Goal: Use online tool/utility

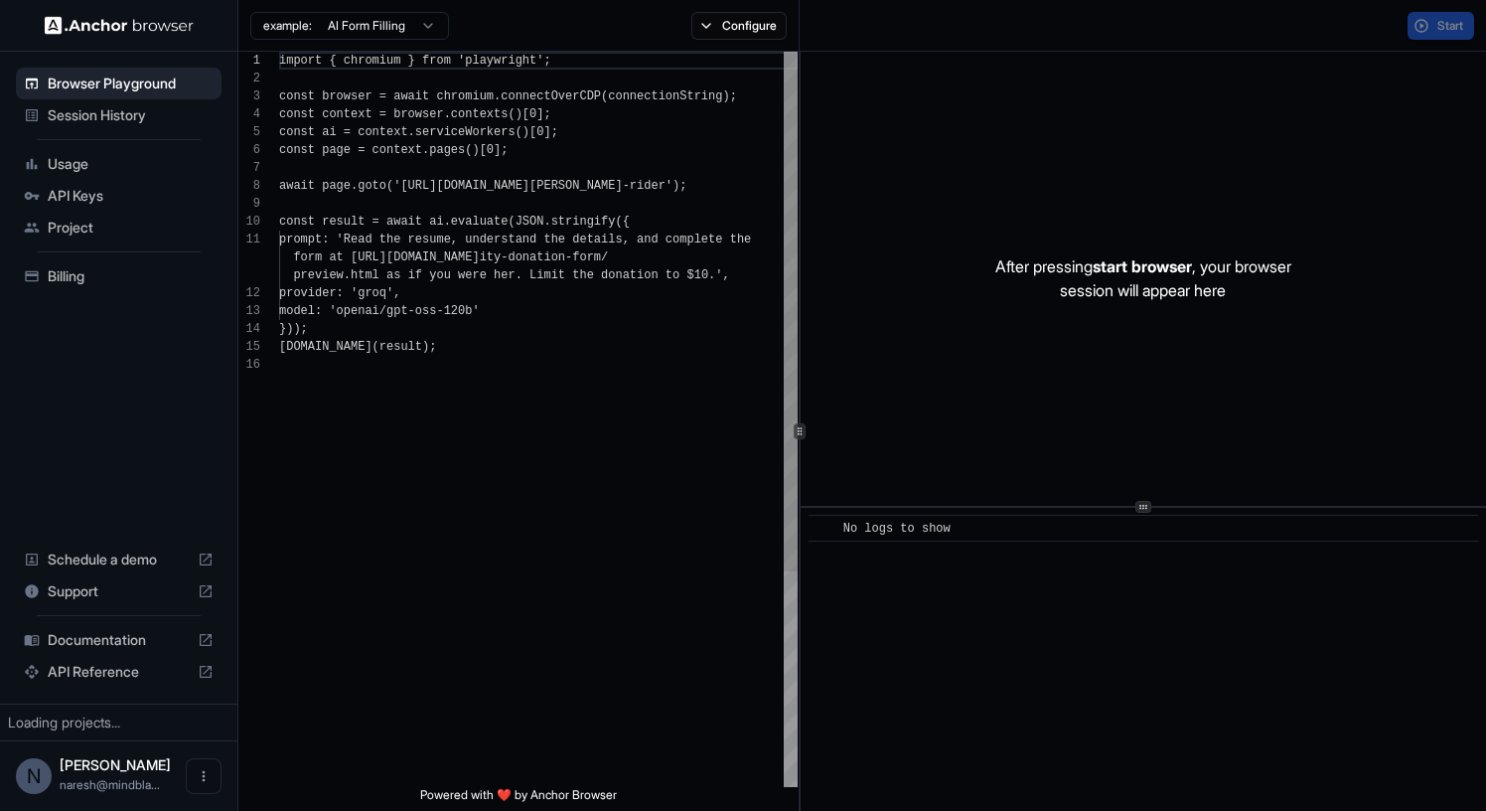
scroll to position [179, 0]
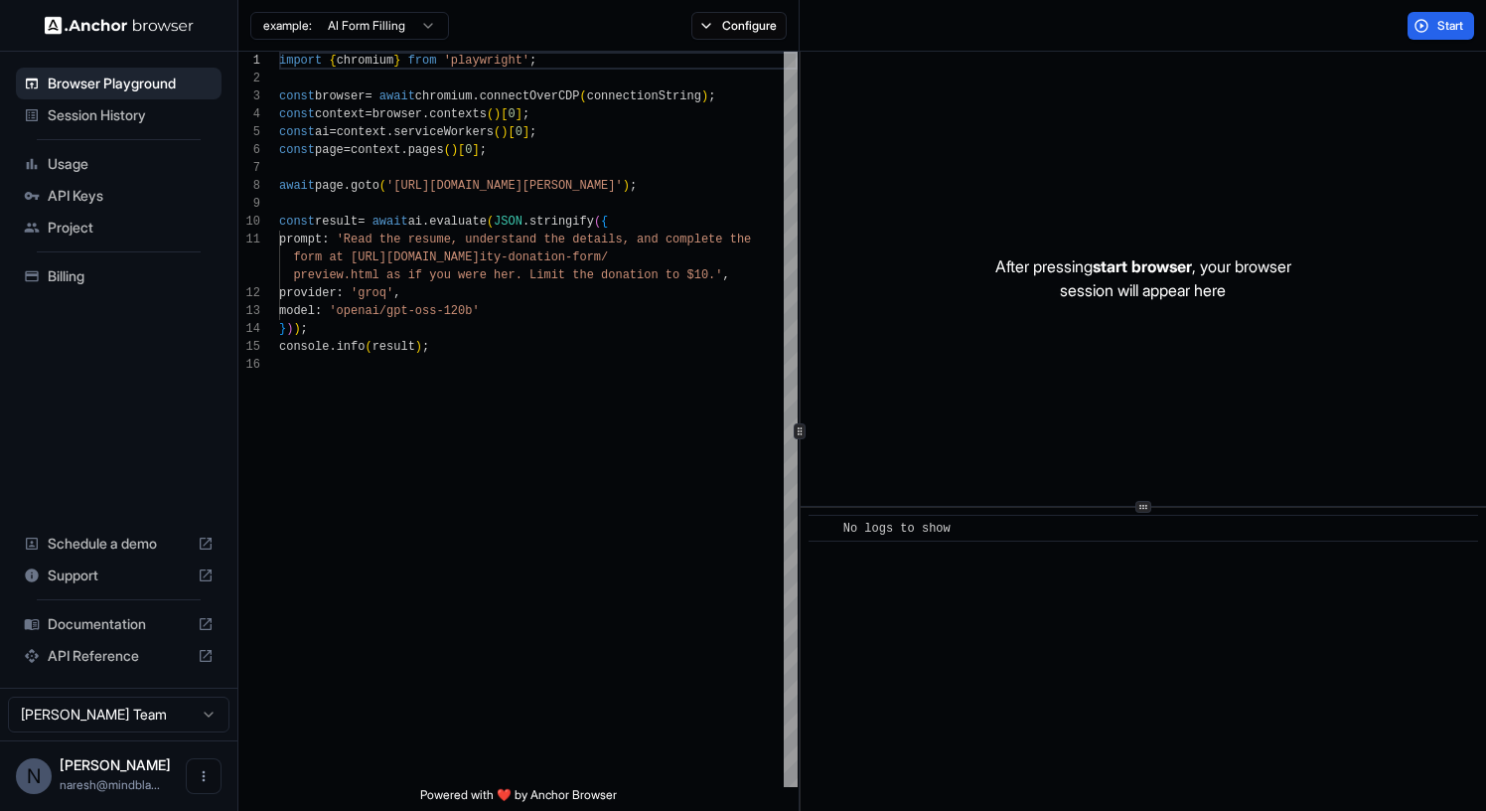
click at [412, 21] on html "Browser Playground Session History Usage API Keys Project Billing Schedule a de…" at bounding box center [743, 405] width 1486 height 811
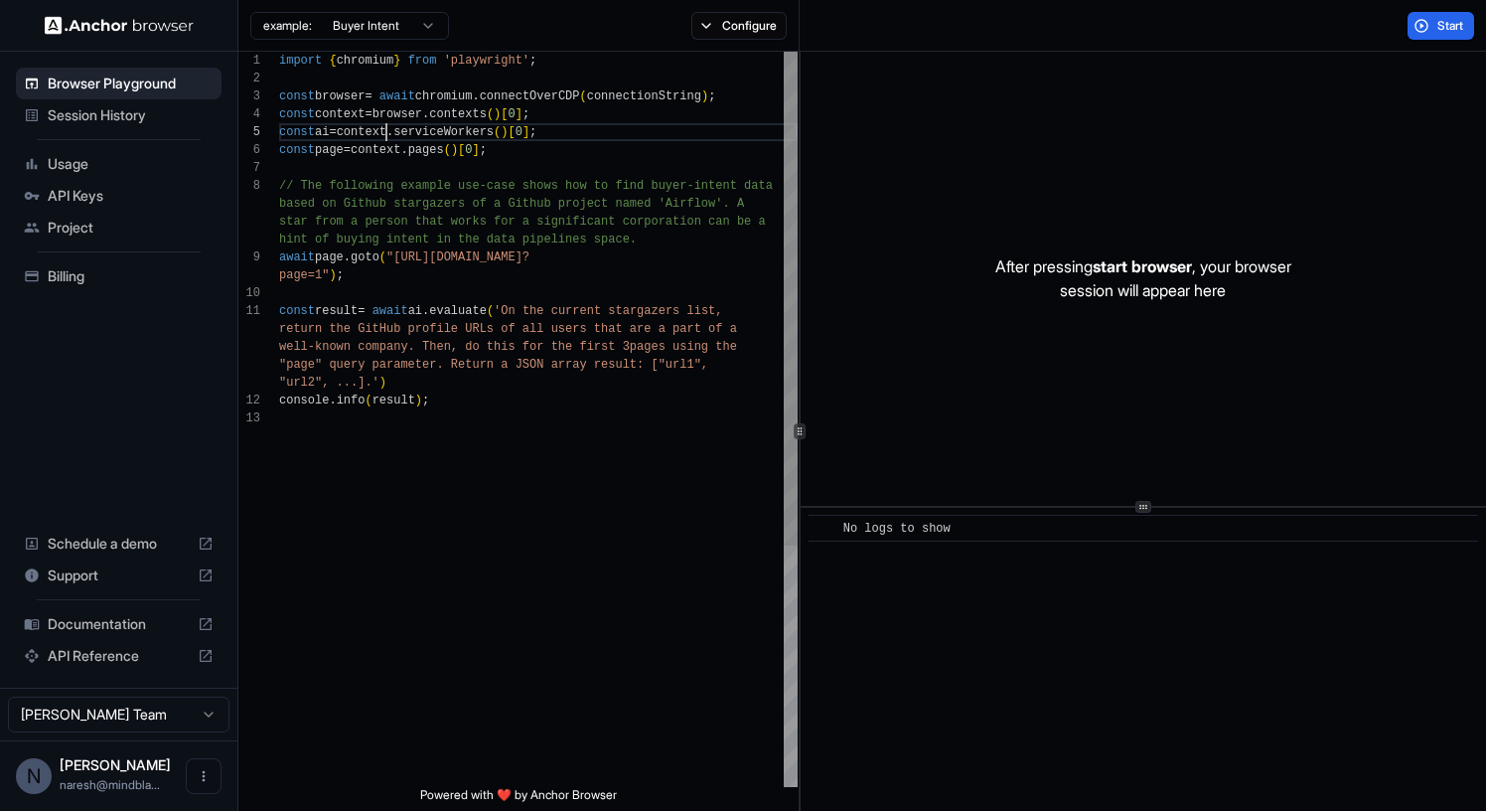
scroll to position [72, 0]
click at [383, 130] on div "import { chromium } from 'playwright' ; const browser = await chromium . connec…" at bounding box center [538, 598] width 519 height 1093
click at [427, 184] on div "import { chromium } from 'playwright' ; const browser = await chromium . connec…" at bounding box center [538, 598] width 519 height 1093
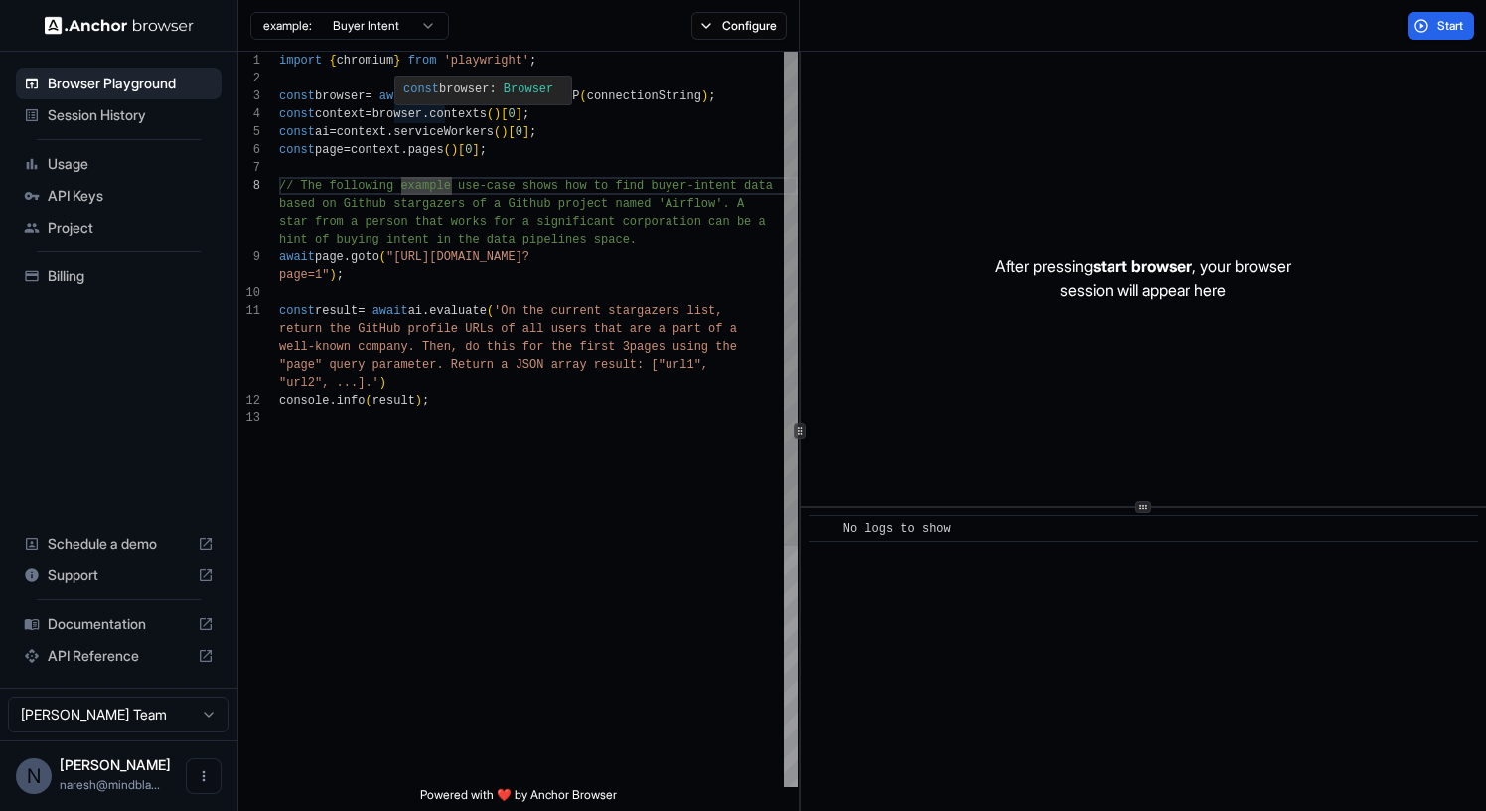
click at [412, 112] on div "import { chromium } from 'playwright' ; const browser = await chromium . connec…" at bounding box center [538, 598] width 519 height 1093
click at [511, 179] on div "import { chromium } from 'playwright' ; const browser = await chromium . connec…" at bounding box center [538, 598] width 519 height 1093
click at [470, 96] on div "import { chromium } from 'playwright' ; const browser = await chromium . connec…" at bounding box center [538, 598] width 519 height 1093
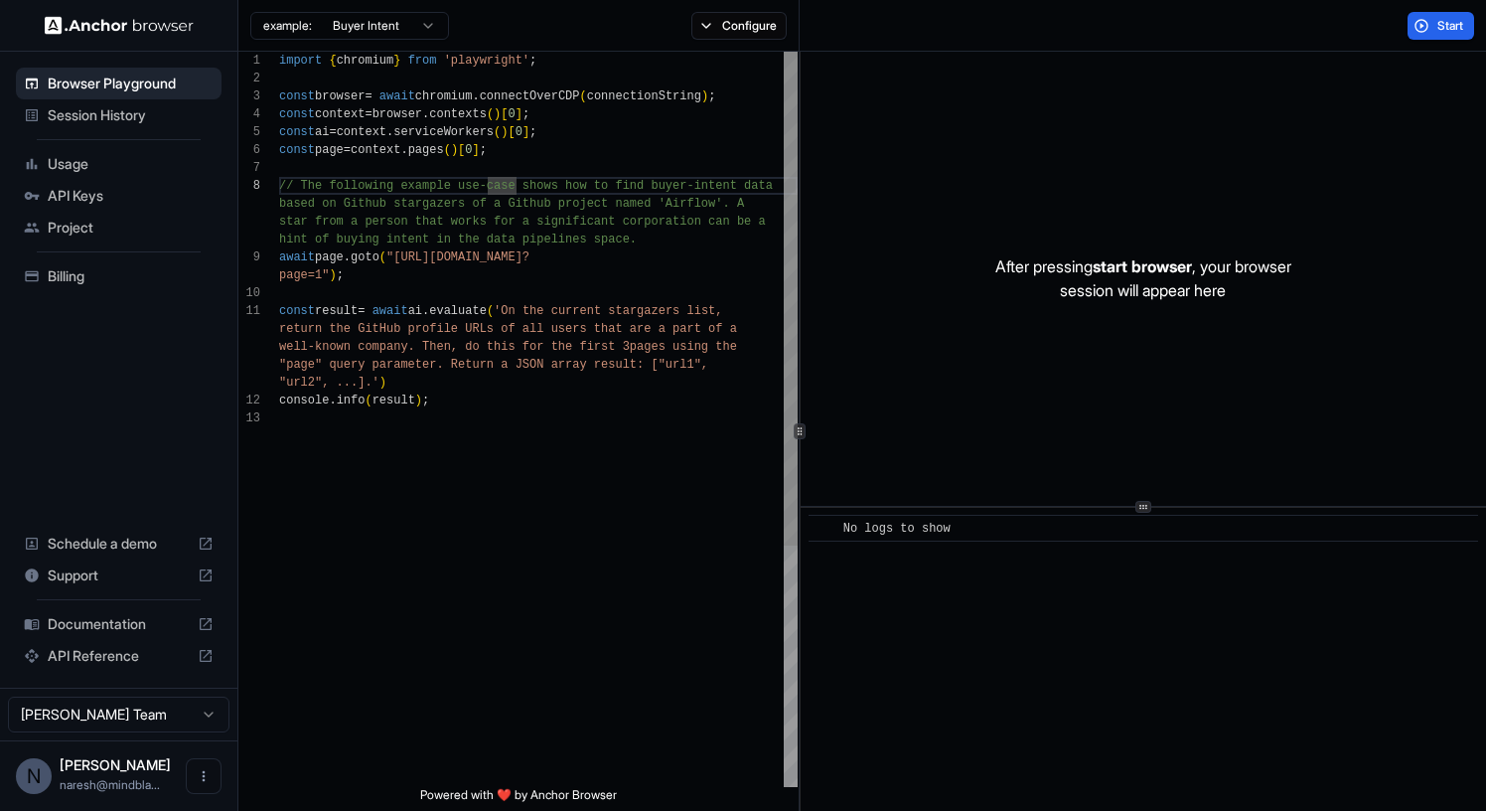
scroll to position [36, 0]
click at [470, 96] on div "import { chromium } from 'playwright' ; const browser = await chromium . connec…" at bounding box center [538, 598] width 519 height 1093
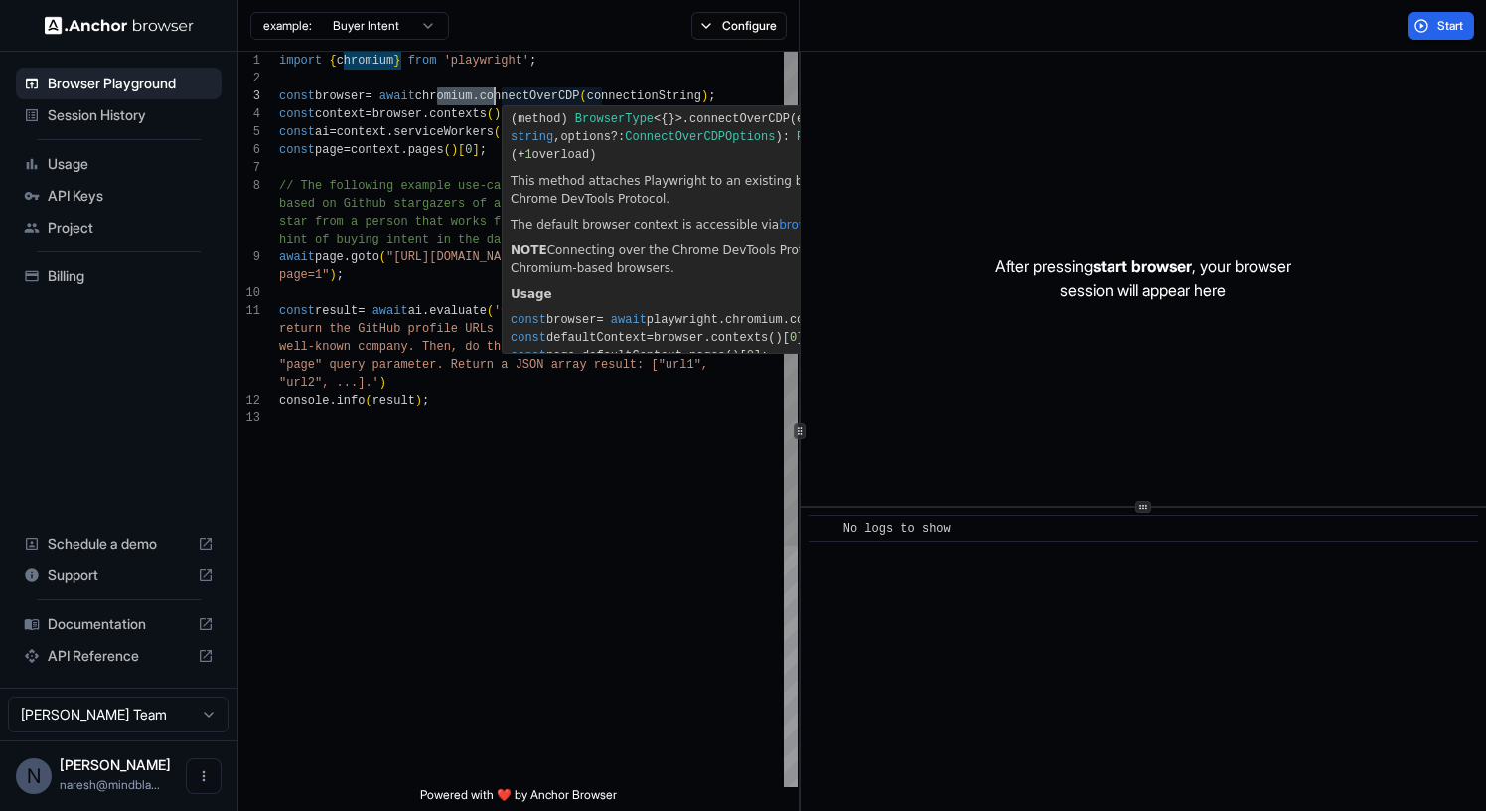
scroll to position [125, 0]
click at [441, 182] on div "import { chromium } from 'playwright' ; const browser = await chromium . connec…" at bounding box center [538, 598] width 519 height 1093
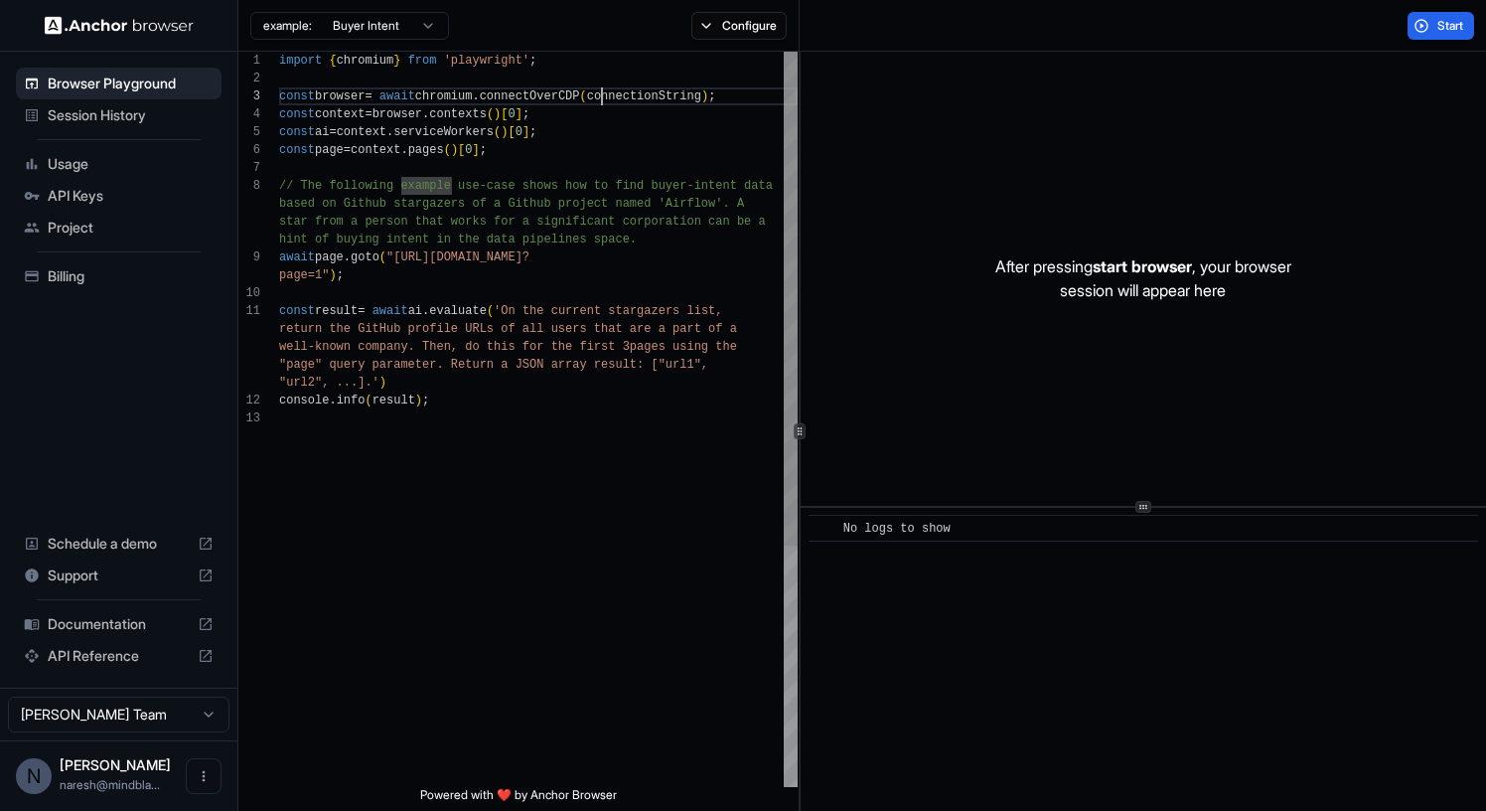
scroll to position [36, 0]
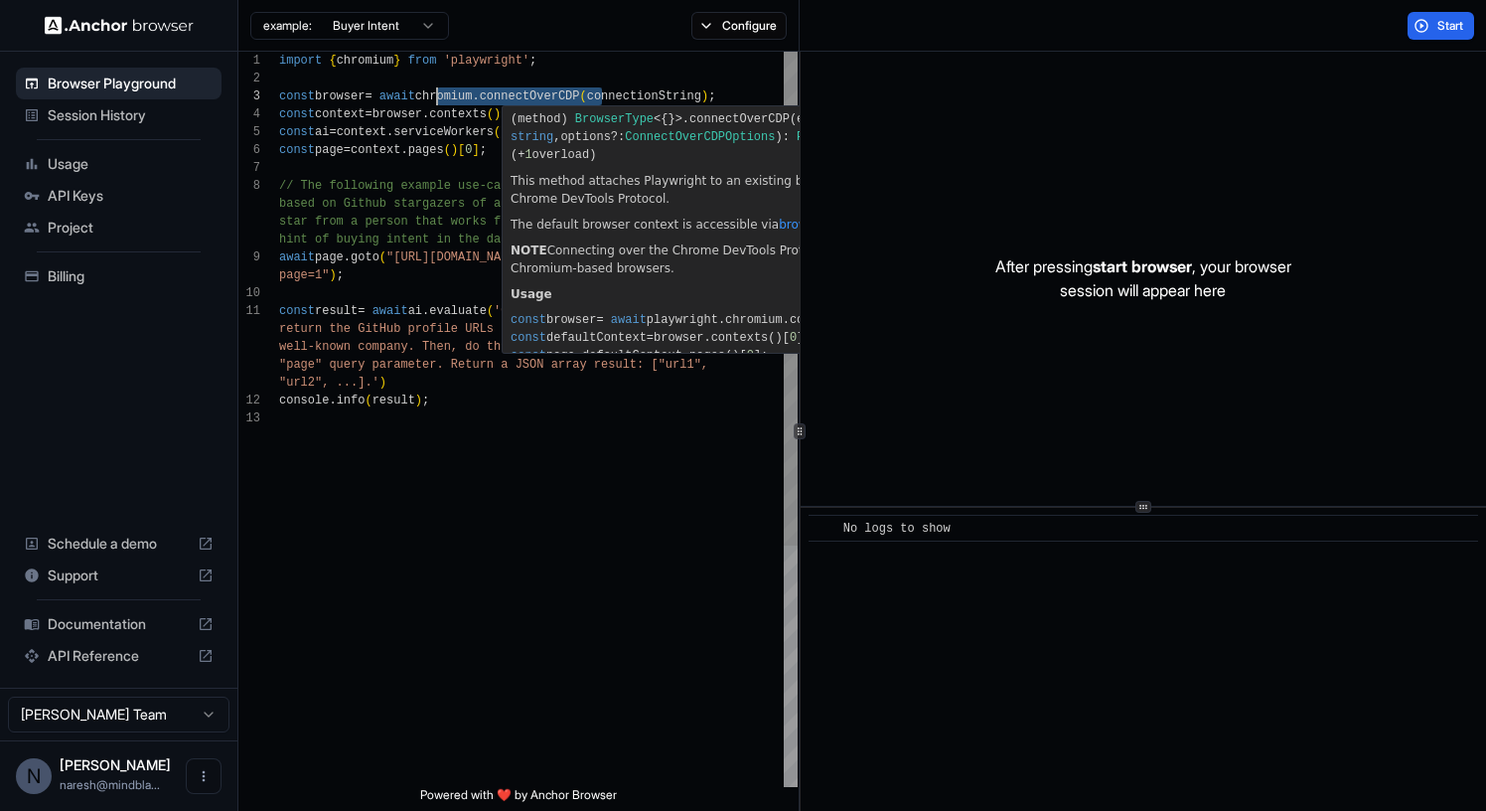
drag, startPoint x: 603, startPoint y: 93, endPoint x: 437, endPoint y: 95, distance: 165.9
click at [437, 95] on div "import { chromium } from 'playwright' ; const browser = await chromium . connec…" at bounding box center [538, 598] width 519 height 1093
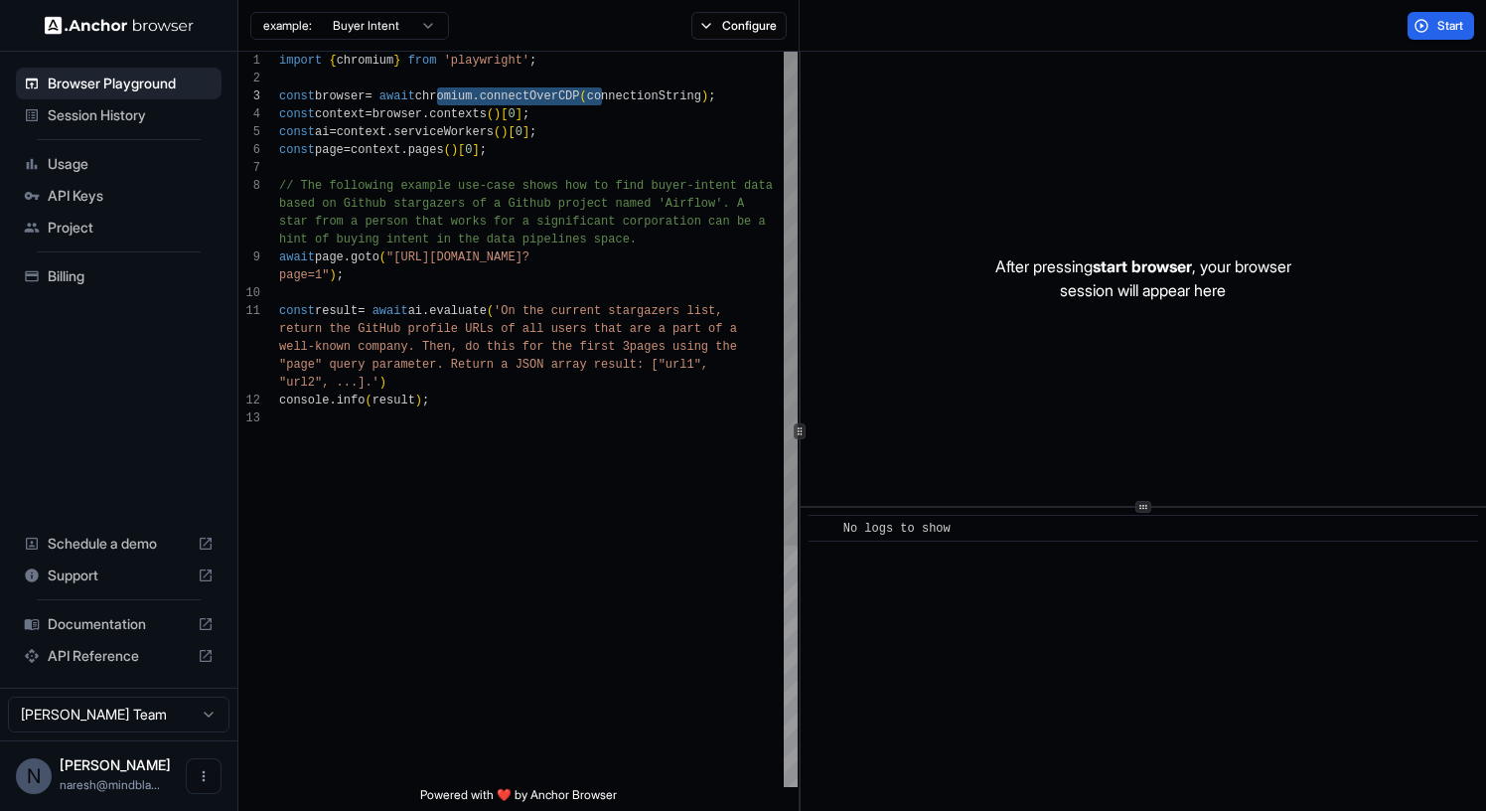
scroll to position [161, 0]
click at [410, 213] on div "import { chromium } from 'playwright' ; const browser = await chromium . connec…" at bounding box center [538, 598] width 519 height 1093
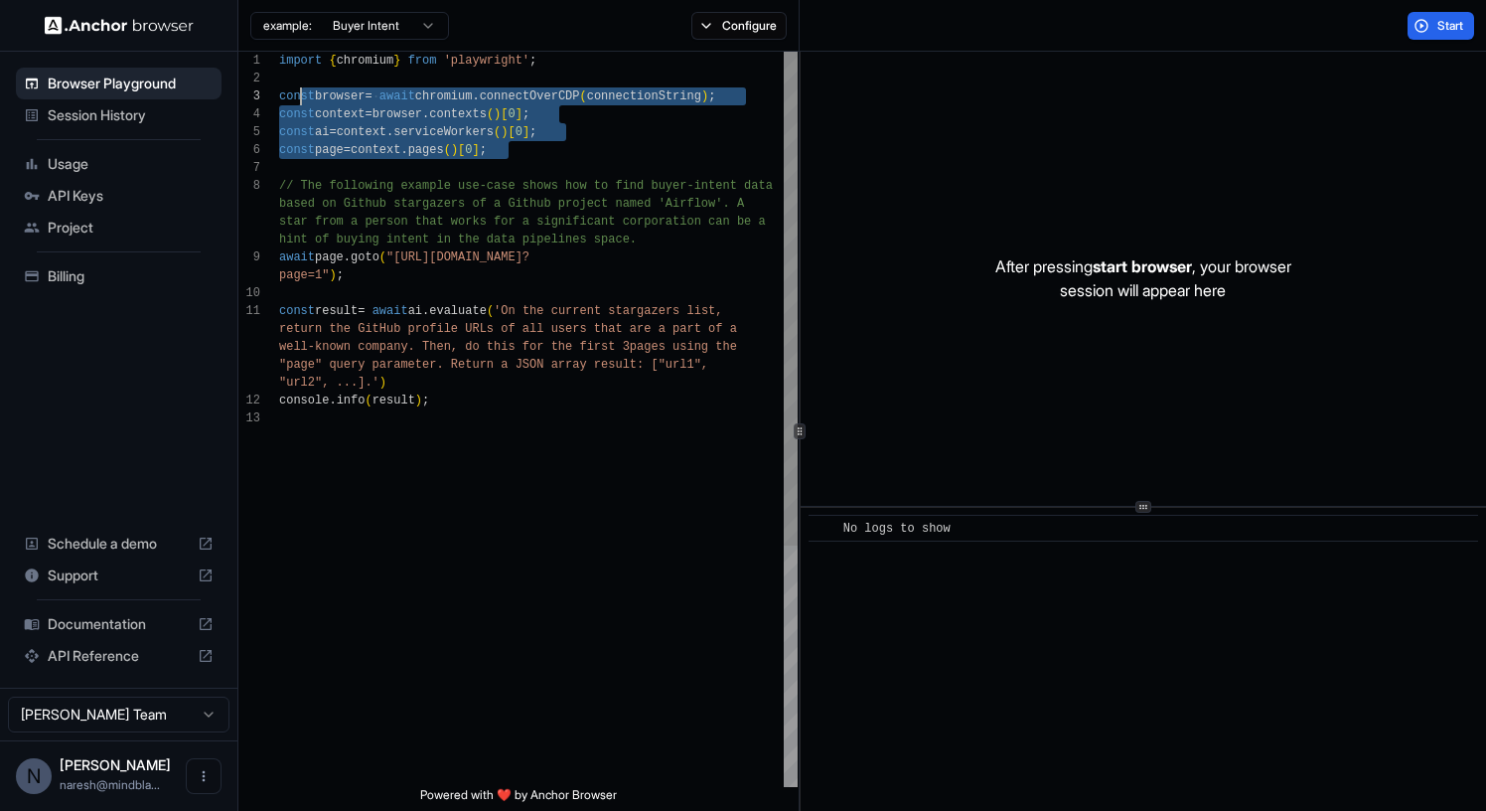
scroll to position [36, 0]
drag, startPoint x: 534, startPoint y: 142, endPoint x: 274, endPoint y: 95, distance: 264.4
click at [279, 95] on div "import { chromium } from 'playwright' ; const browser = await chromium . connec…" at bounding box center [538, 598] width 519 height 1093
click at [409, 123] on div "import { chromium } from 'playwright' ; const browser = await chromium . connec…" at bounding box center [538, 598] width 519 height 1093
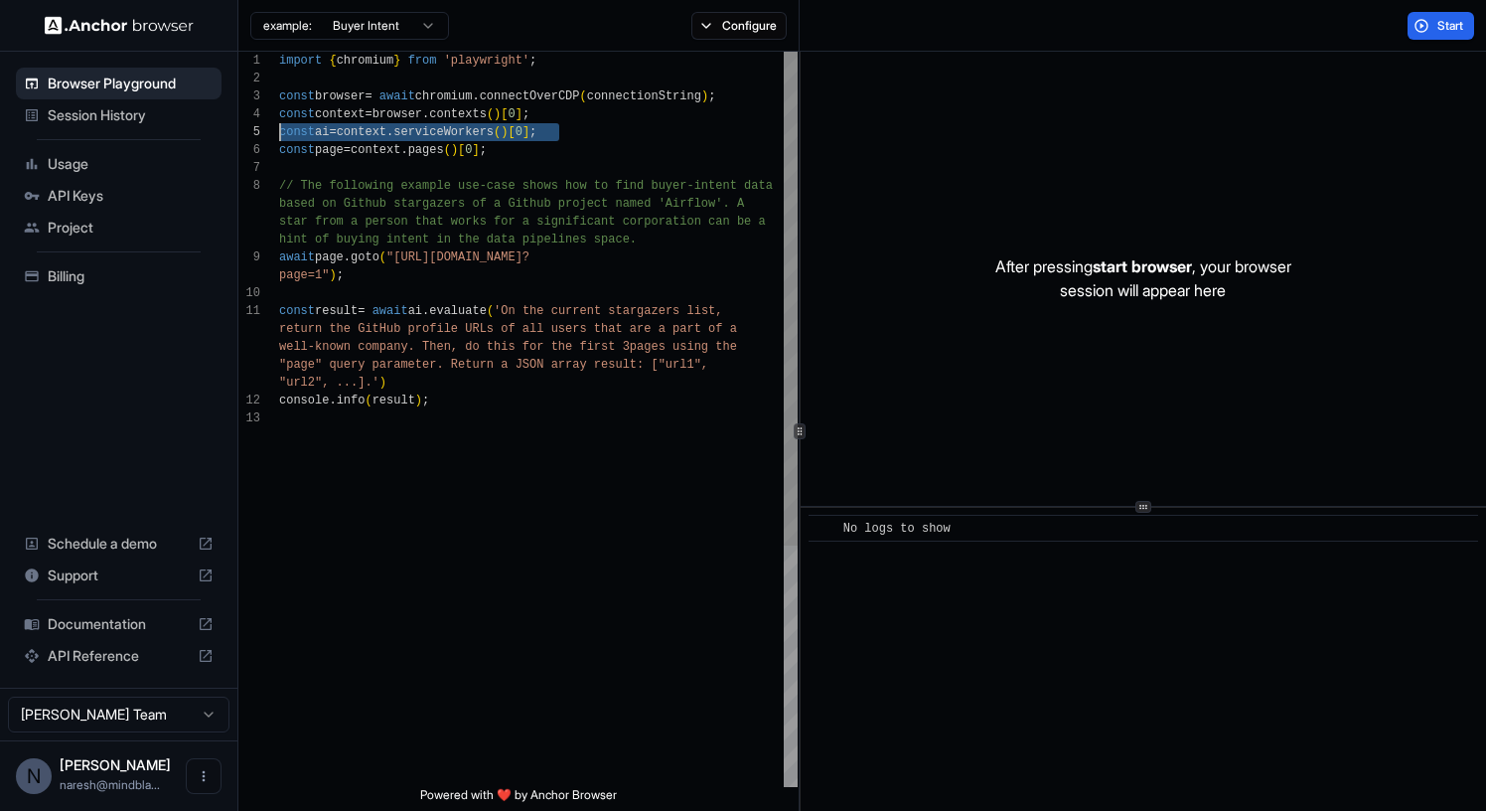
drag, startPoint x: 581, startPoint y: 134, endPoint x: 236, endPoint y: 134, distance: 344.7
click at [279, 134] on div "import { chromium } from 'playwright' ; const browser = await chromium . connec…" at bounding box center [538, 598] width 519 height 1093
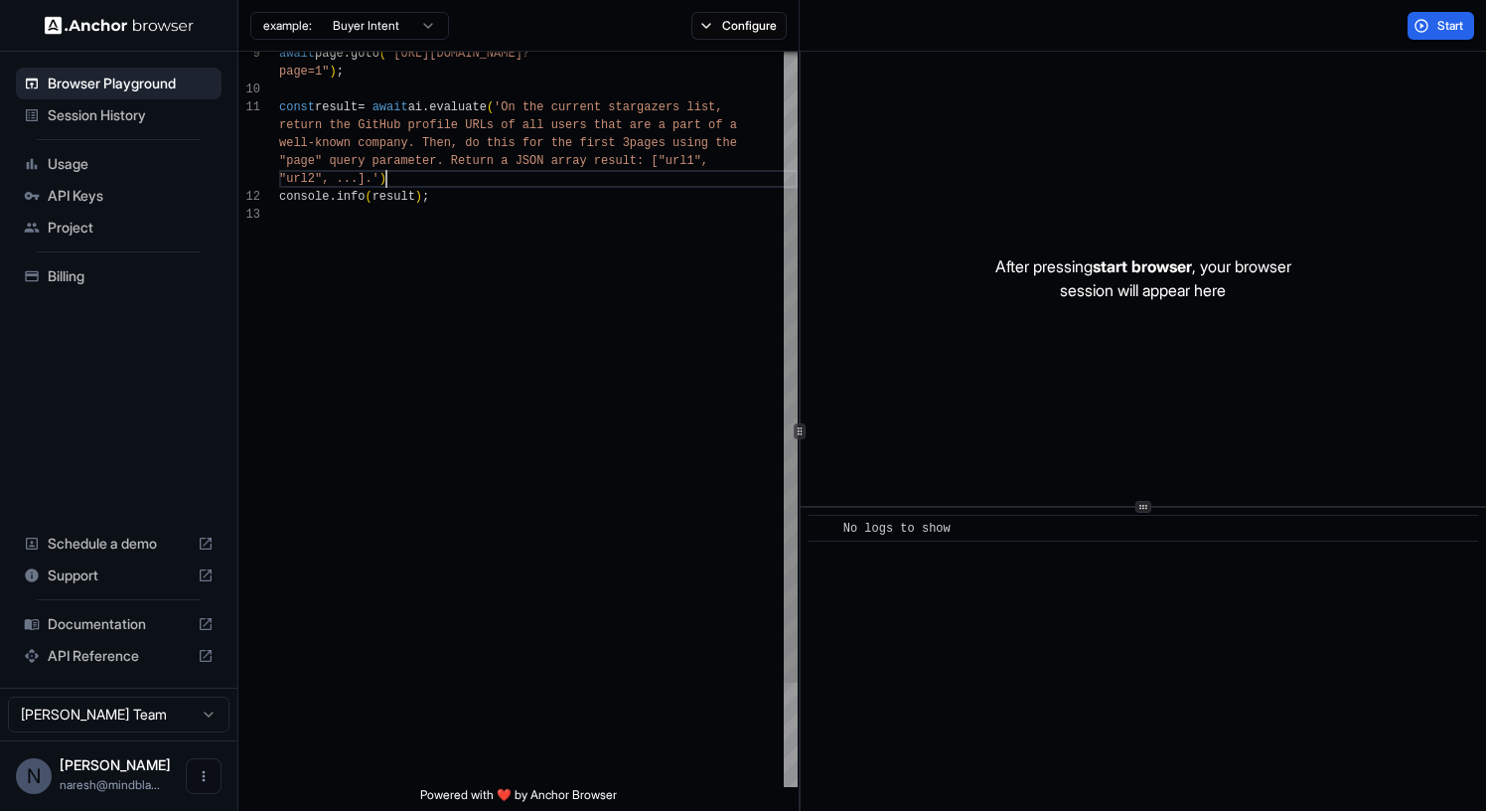
click at [442, 170] on div "await page . goto ( "[URL][DOMAIN_NAME]? page=1" ) ; const result = await ai . …" at bounding box center [538, 394] width 519 height 1093
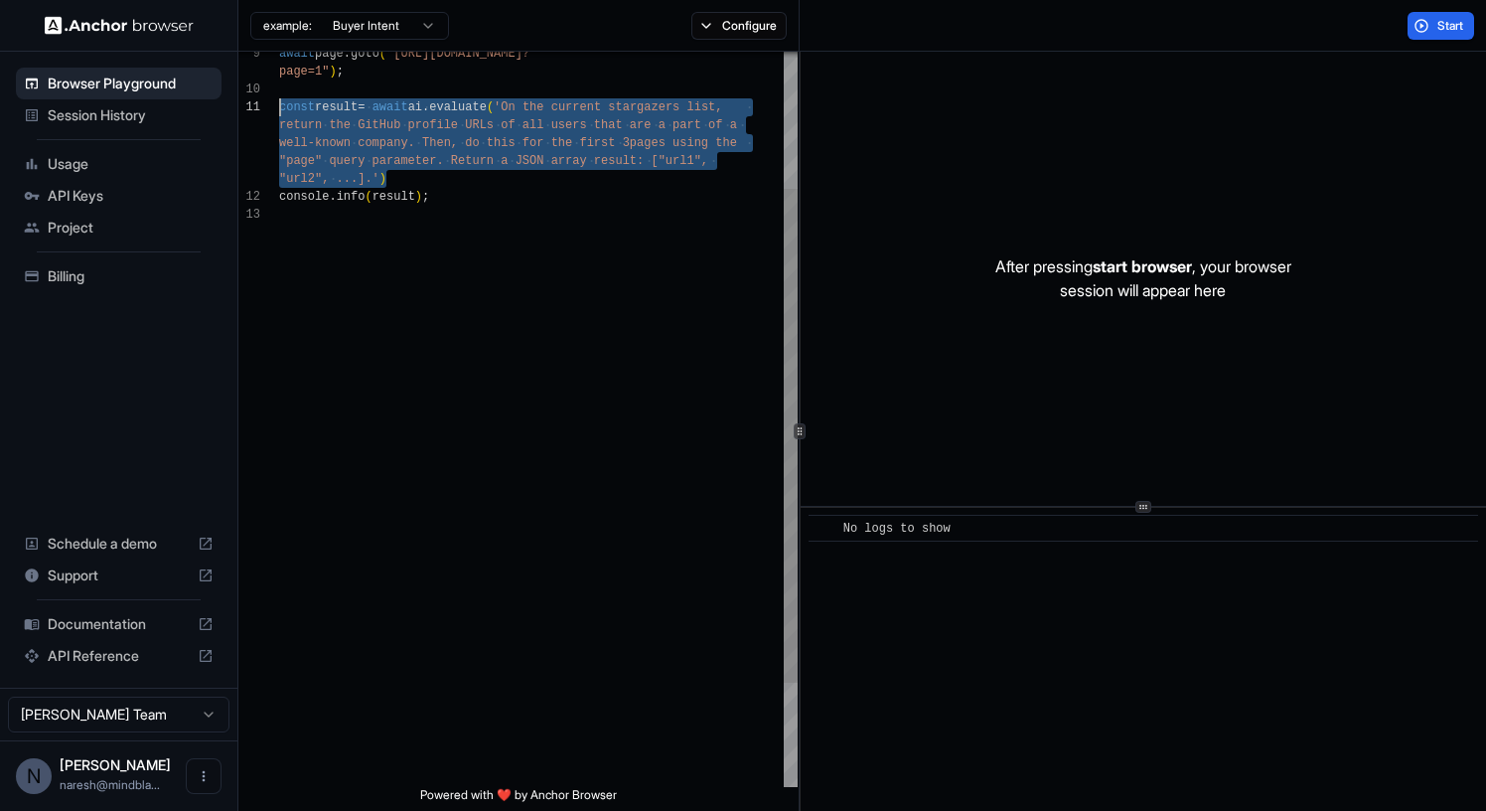
drag, startPoint x: 442, startPoint y: 173, endPoint x: 269, endPoint y: 110, distance: 183.8
click at [279, 110] on div "await page . goto ( "[URL][DOMAIN_NAME]? page=1" ) ; const result = await ai . …" at bounding box center [538, 394] width 519 height 1093
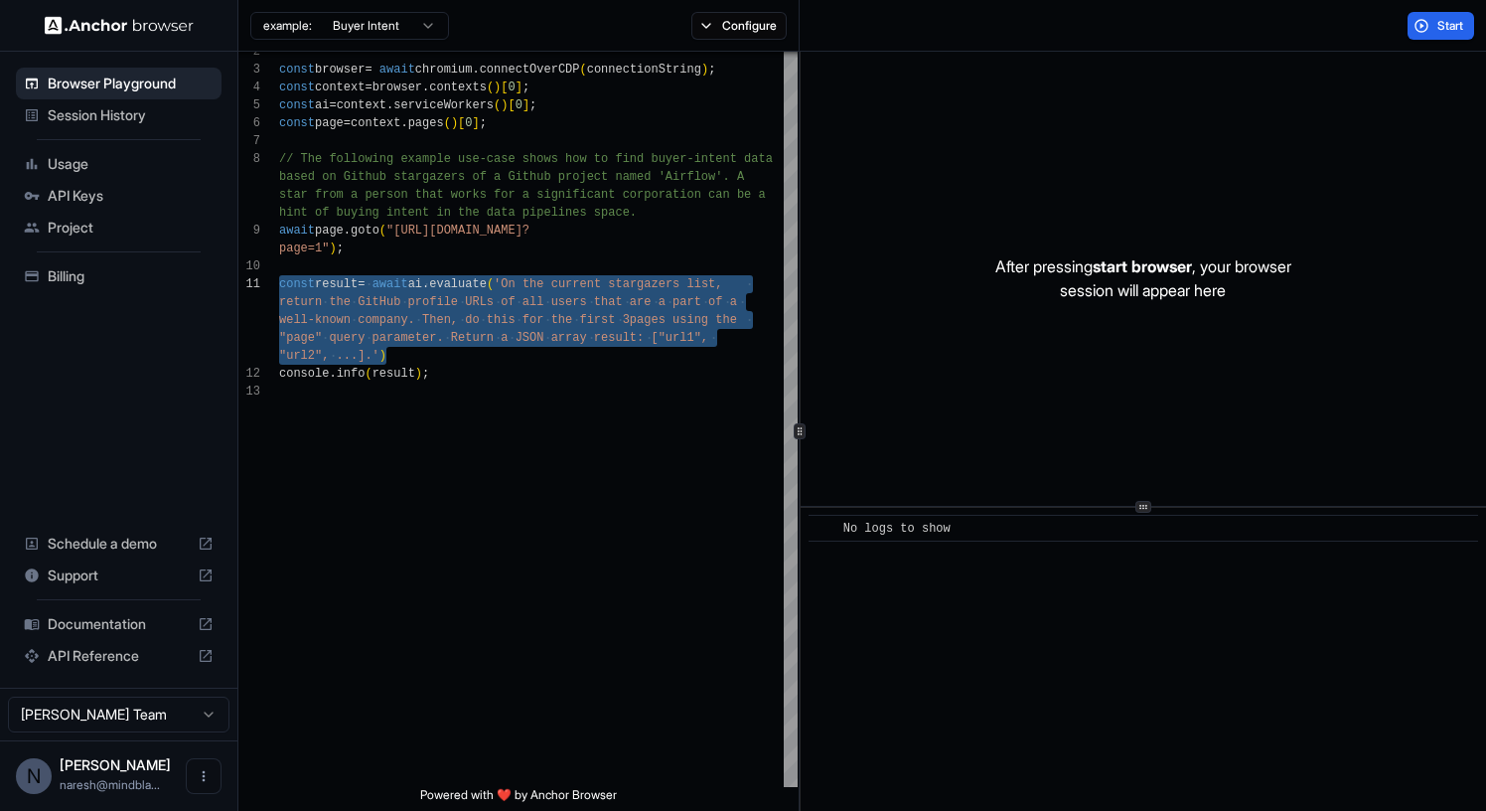
click at [351, 23] on html "Browser Playground Session History Usage API Keys Project Billing Schedule a de…" at bounding box center [743, 405] width 1486 height 811
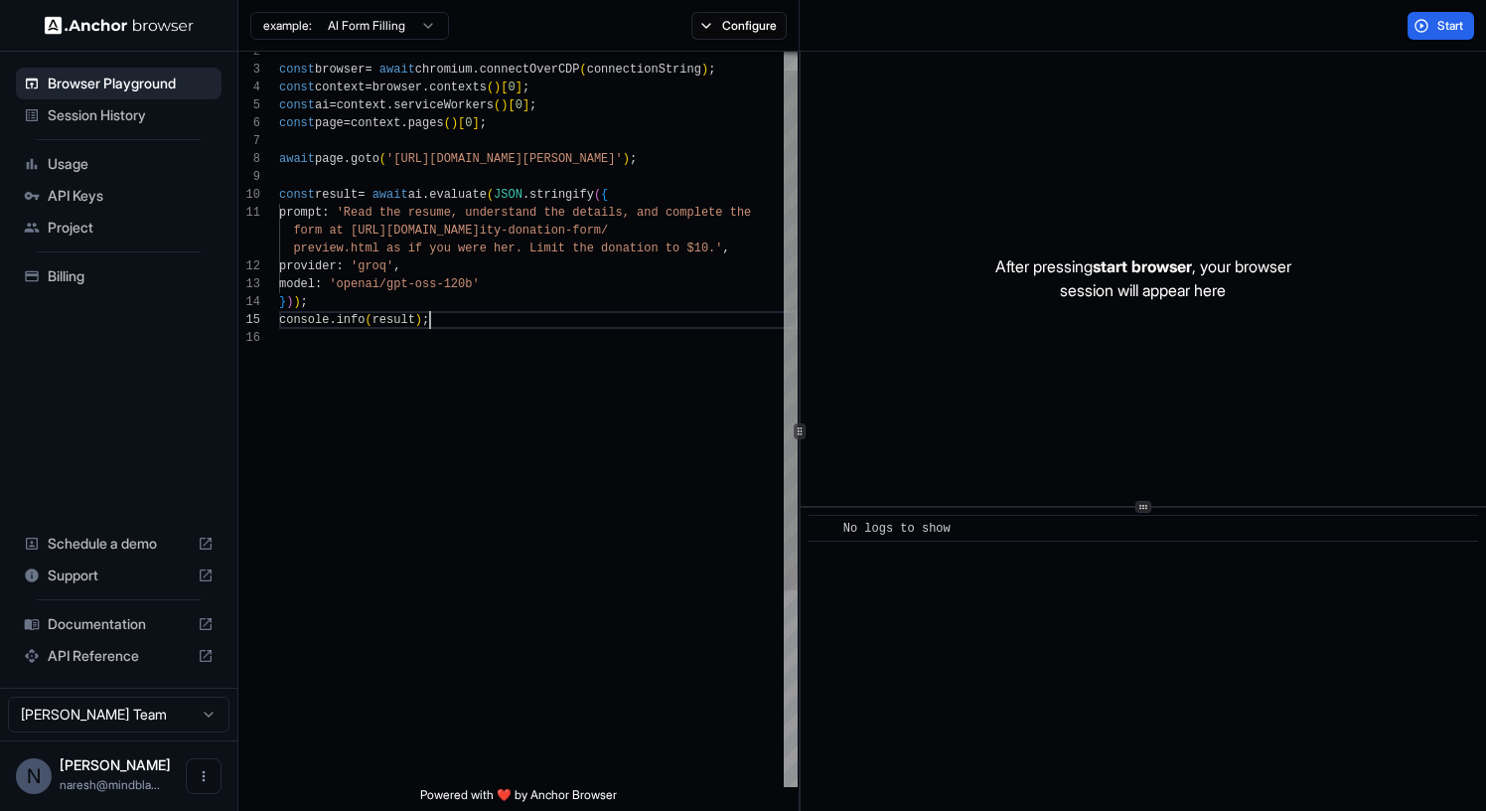
scroll to position [107, 0]
click at [469, 322] on div "const browser = await chromium . connectOverCDP ( connectionString ) ; const co…" at bounding box center [538, 544] width 519 height 1039
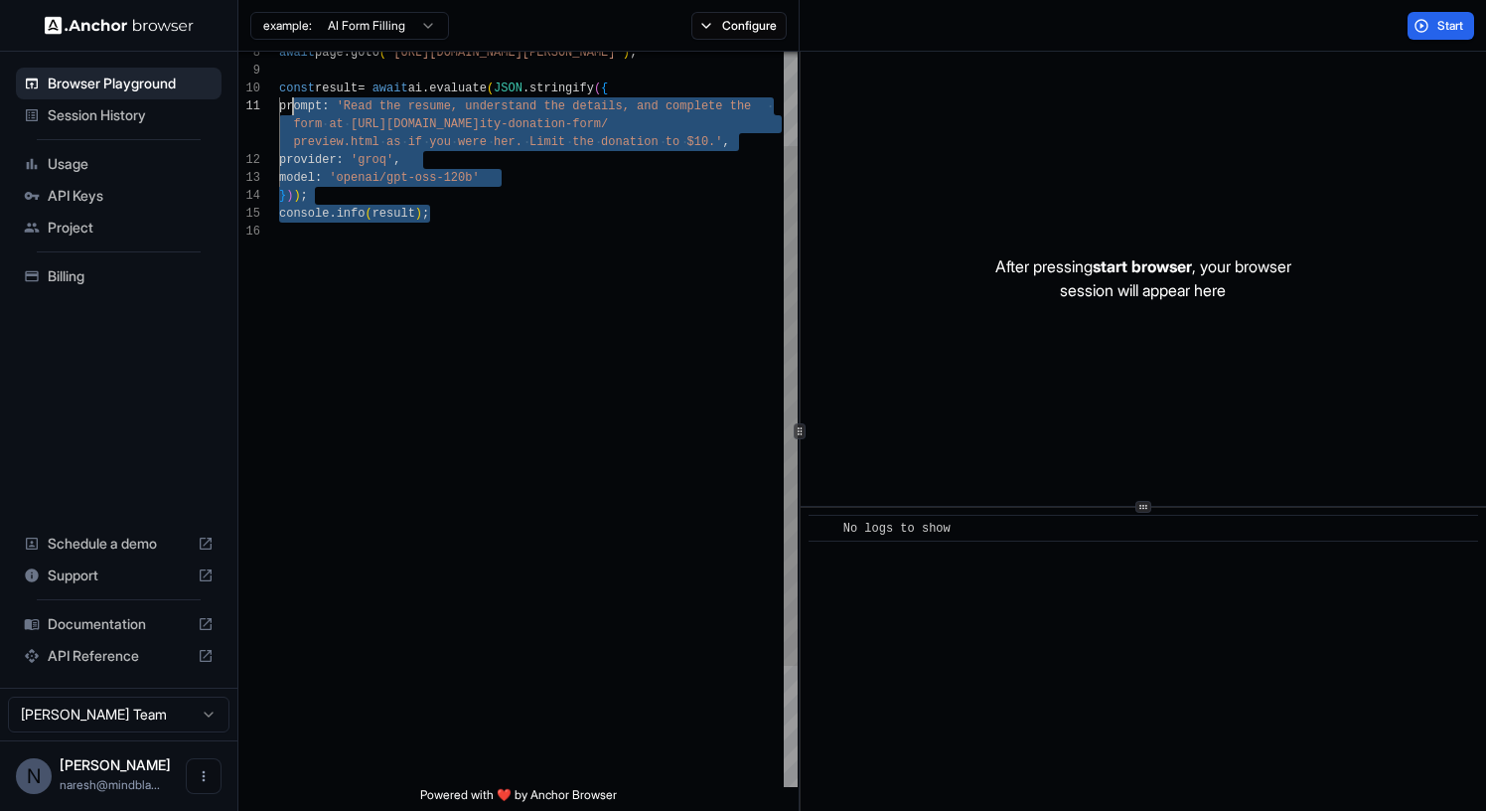
scroll to position [143, 0]
drag, startPoint x: 452, startPoint y: 208, endPoint x: 251, endPoint y: 71, distance: 243.0
click at [279, 71] on div "await page . goto ( '[URL][DOMAIN_NAME][PERSON_NAME]' ) ; const result = await …" at bounding box center [538, 438] width 519 height 1039
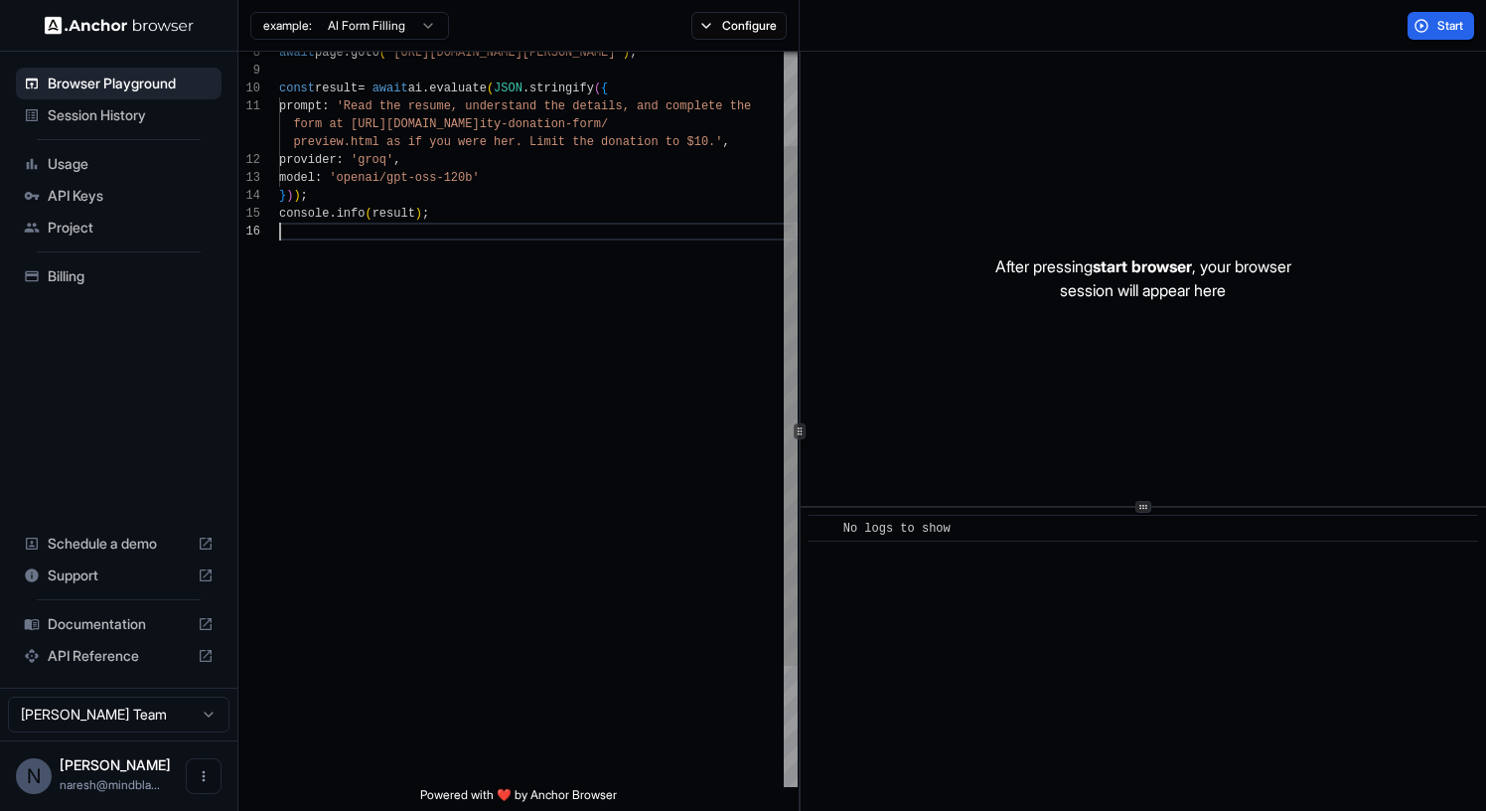
scroll to position [125, 0]
click at [556, 231] on div "await page . goto ( '[URL][DOMAIN_NAME][PERSON_NAME]' ) ; const result = await …" at bounding box center [538, 438] width 519 height 1039
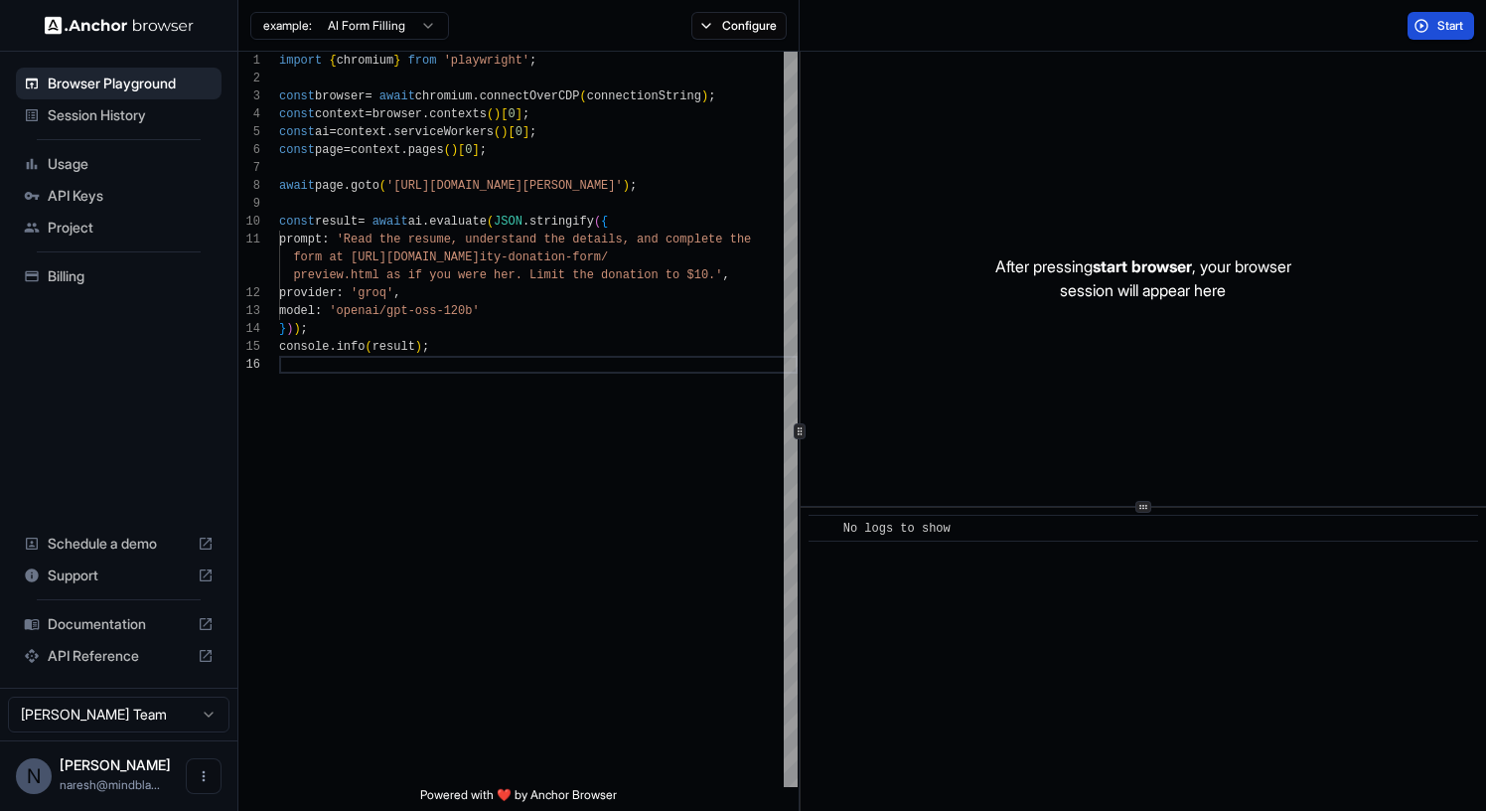
click at [1445, 15] on button "Start" at bounding box center [1441, 26] width 67 height 28
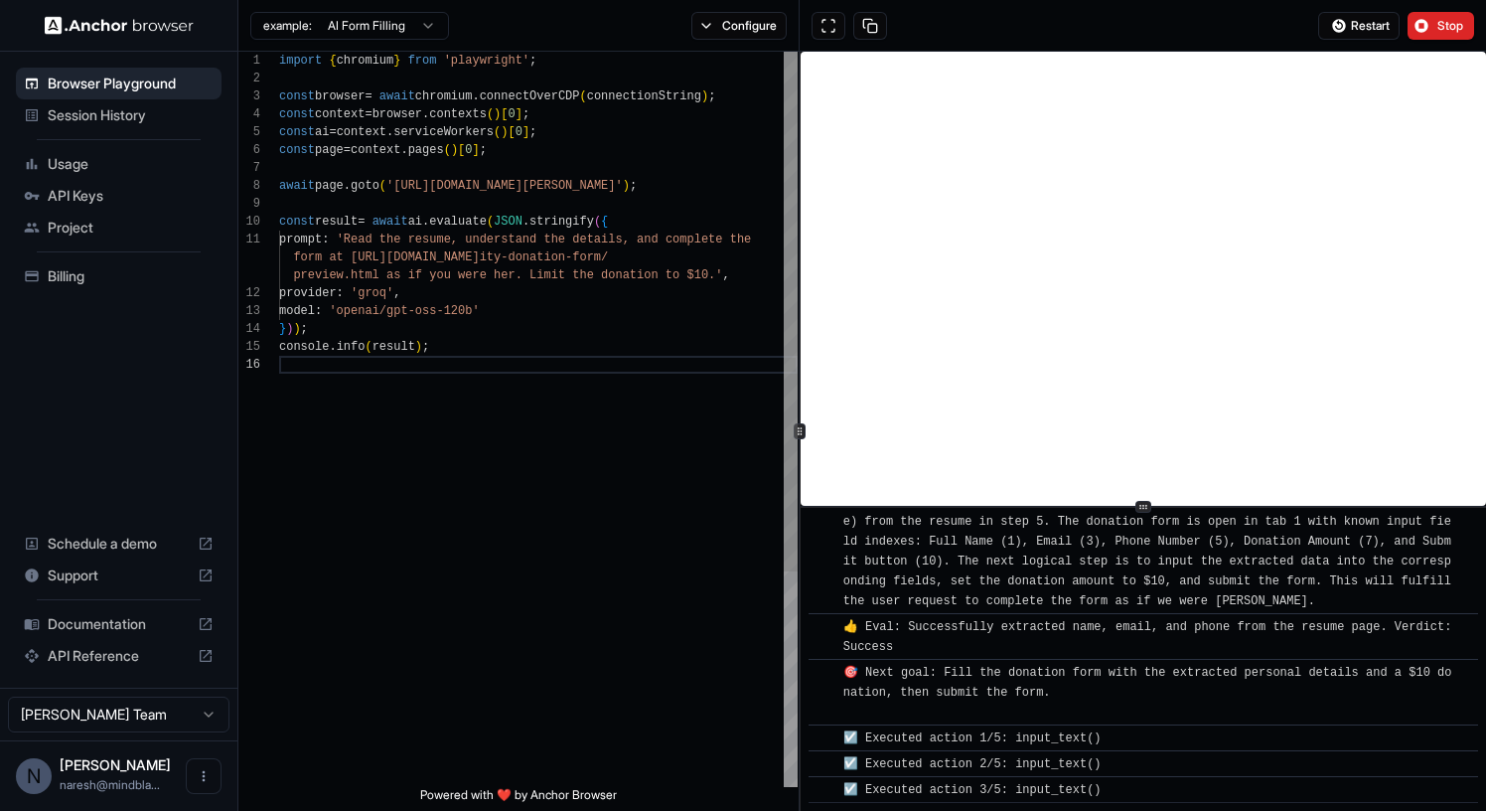
scroll to position [5054, 0]
click at [635, 439] on div "await page . goto ( '[URL][DOMAIN_NAME][PERSON_NAME]' ) ; const result = await …" at bounding box center [538, 571] width 519 height 1039
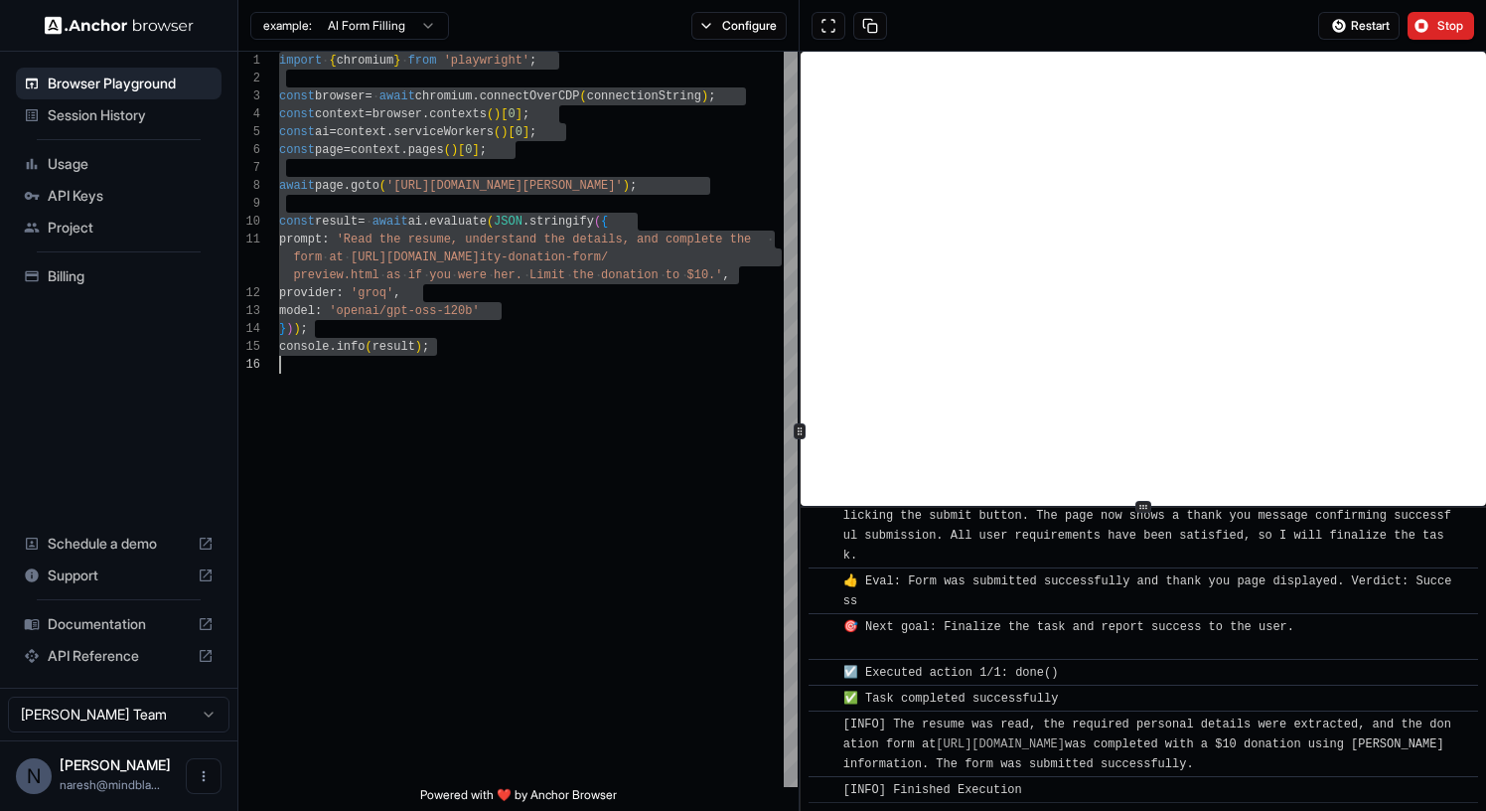
scroll to position [5505, 0]
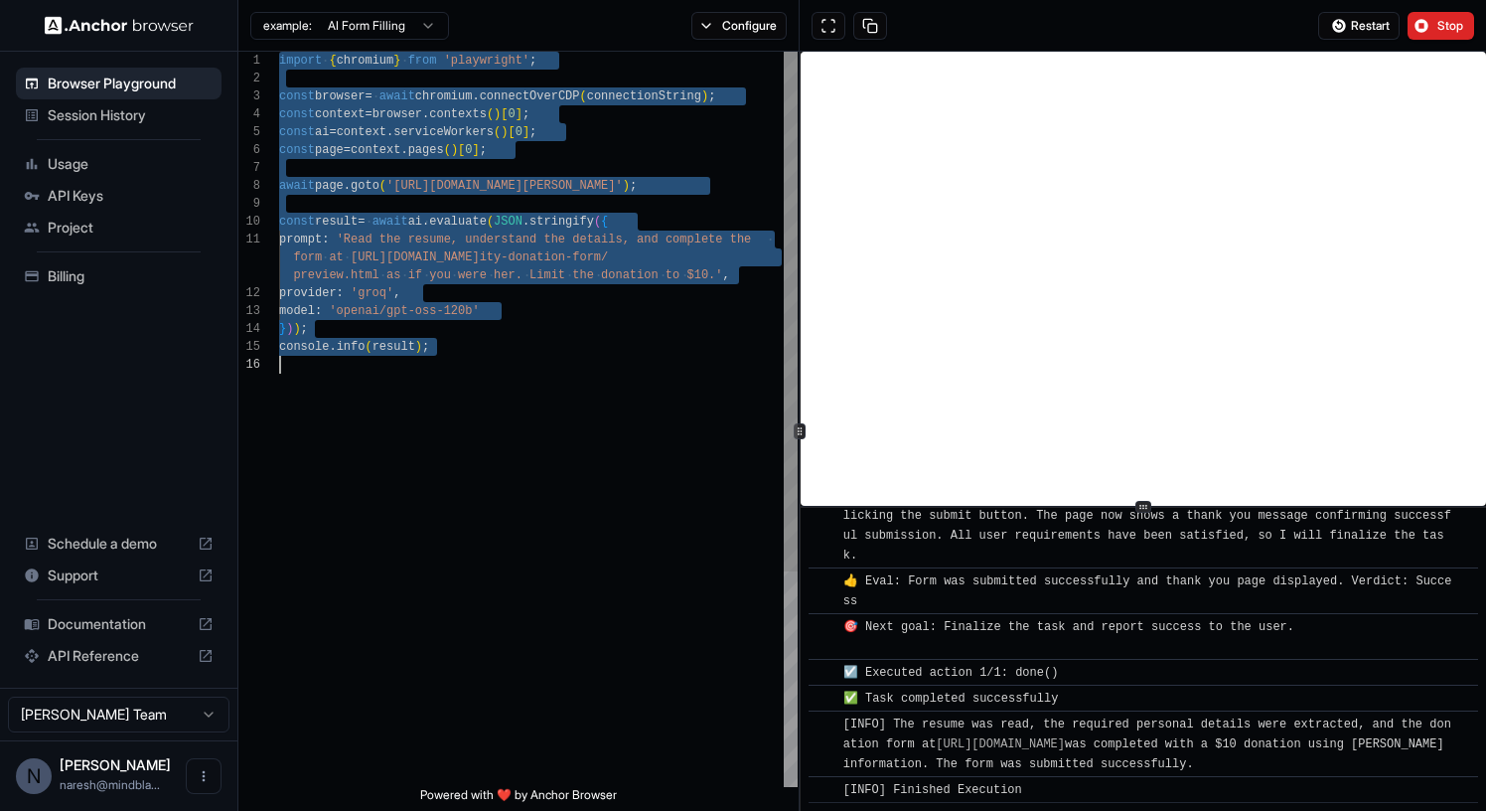
click at [554, 224] on div "await page . goto ( '[URL][DOMAIN_NAME][PERSON_NAME]' ) ; const result = await …" at bounding box center [538, 571] width 519 height 1039
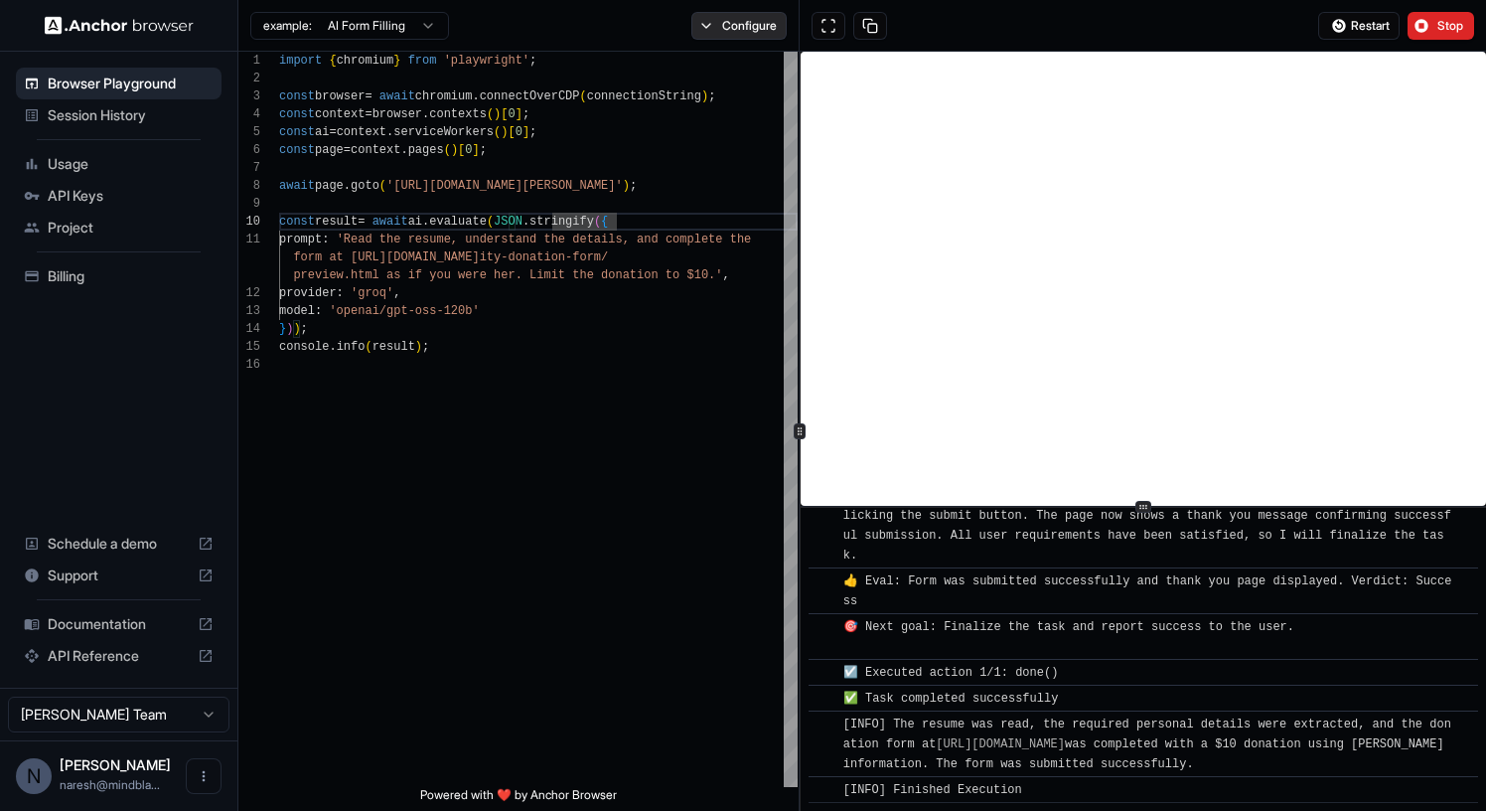
click at [748, 30] on button "Configure" at bounding box center [739, 26] width 96 height 28
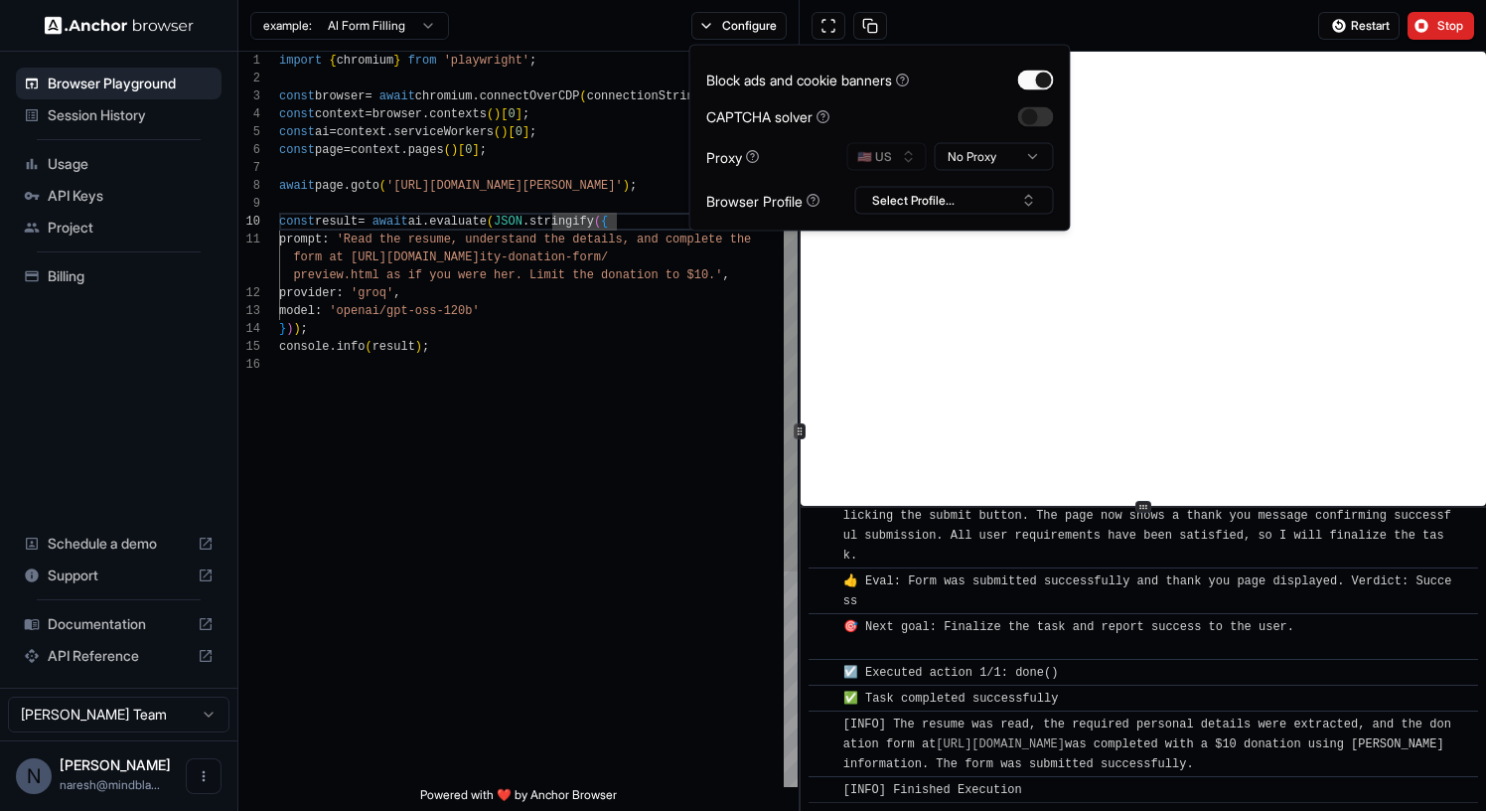
type textarea "**********"
click at [634, 462] on div "await page . goto ( '[URL][DOMAIN_NAME][PERSON_NAME]' ) ; const result = await …" at bounding box center [538, 571] width 519 height 1039
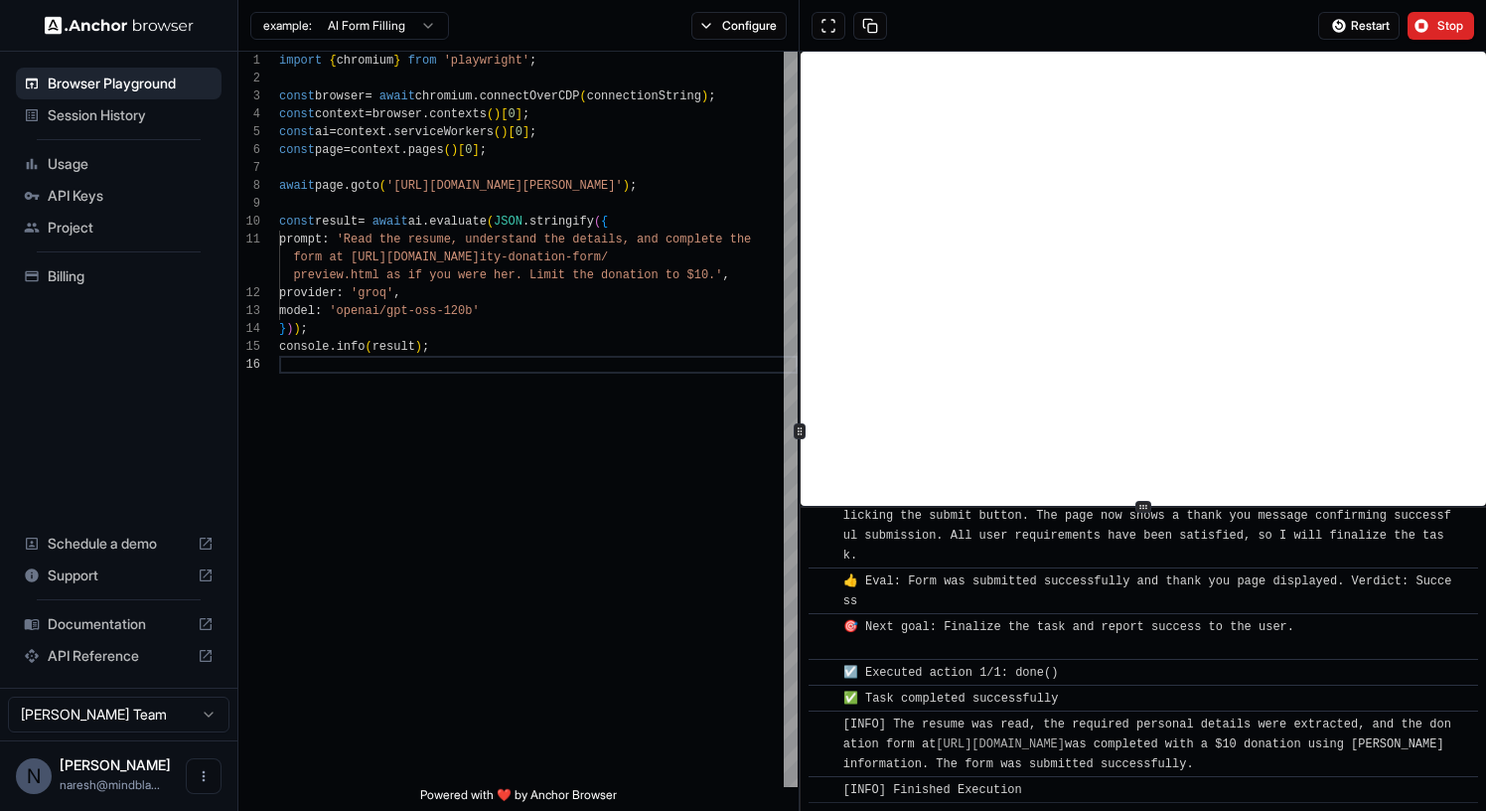
click at [166, 106] on span "Session History" at bounding box center [131, 115] width 166 height 20
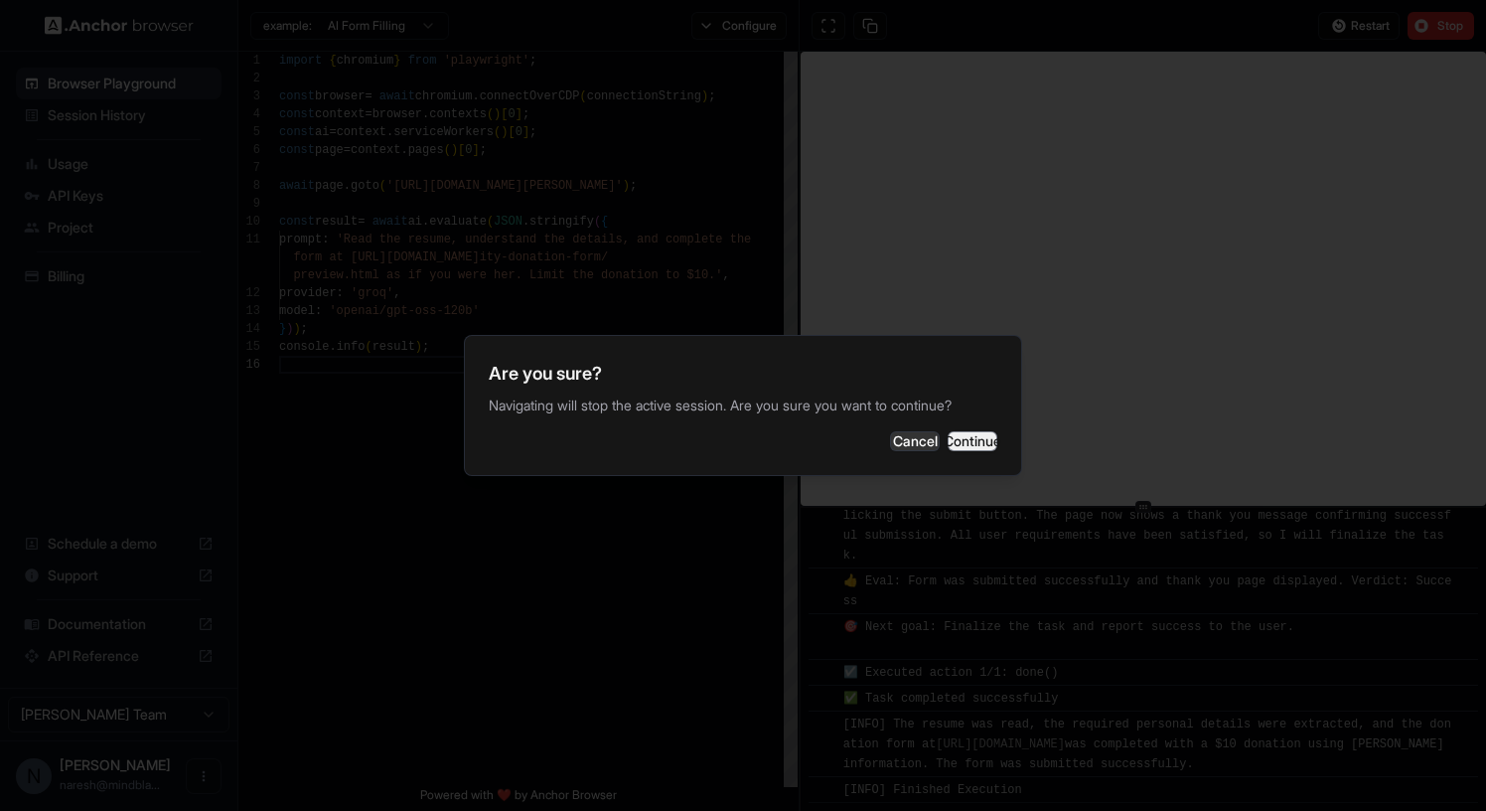
click at [948, 442] on button "Continue" at bounding box center [973, 441] width 50 height 20
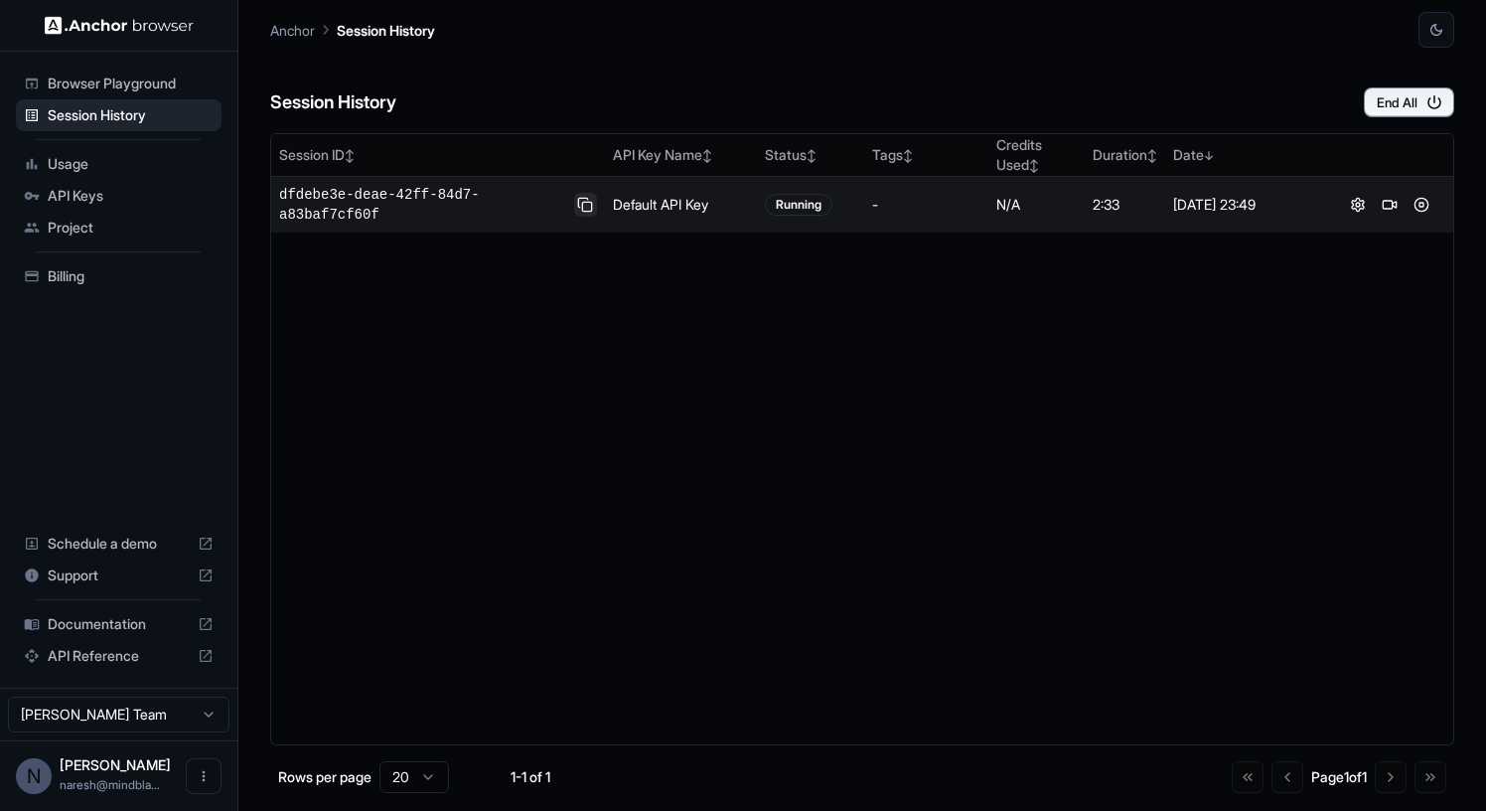
click at [591, 198] on button at bounding box center [585, 205] width 23 height 24
click at [468, 197] on span "dfdebe3e-deae-42ff-84d7-a83baf7cf60f" at bounding box center [422, 205] width 287 height 40
click at [1390, 204] on button at bounding box center [1390, 205] width 24 height 24
click at [367, 193] on span "dfdebe3e-deae-42ff-84d7-a83baf7cf60f" at bounding box center [422, 205] width 287 height 40
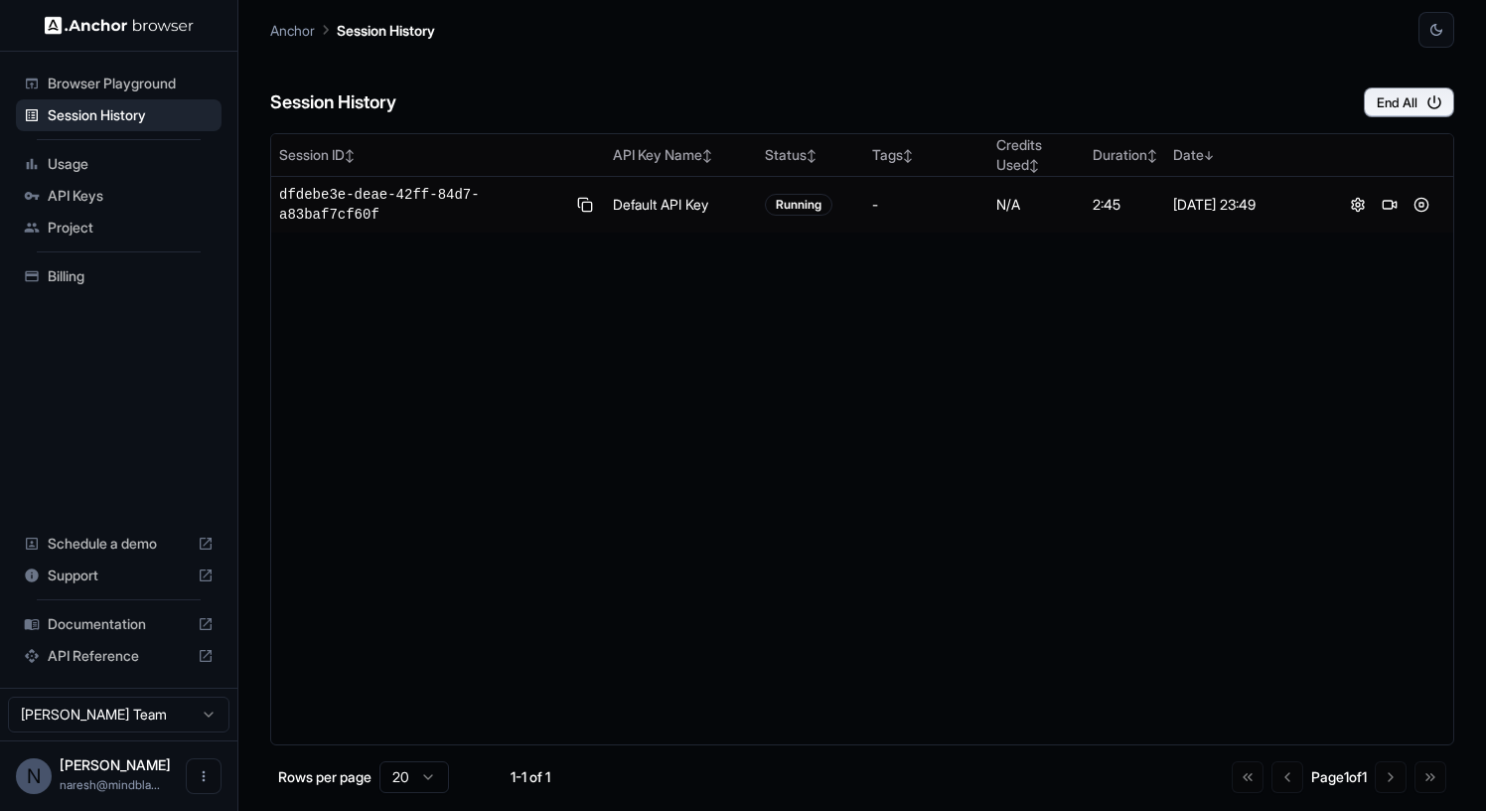
click at [88, 151] on div "Usage" at bounding box center [119, 164] width 206 height 32
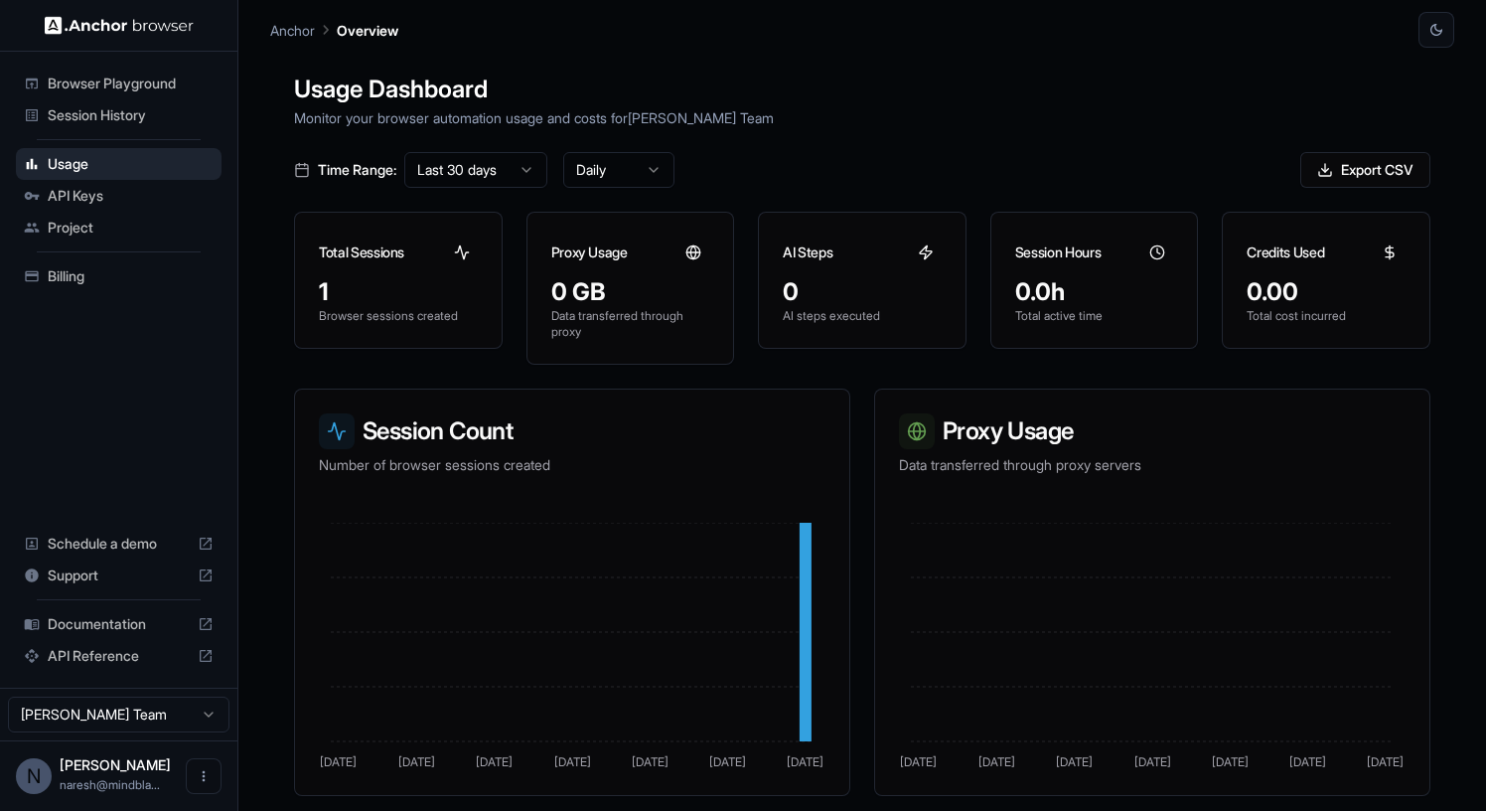
click at [104, 198] on span "API Keys" at bounding box center [131, 196] width 166 height 20
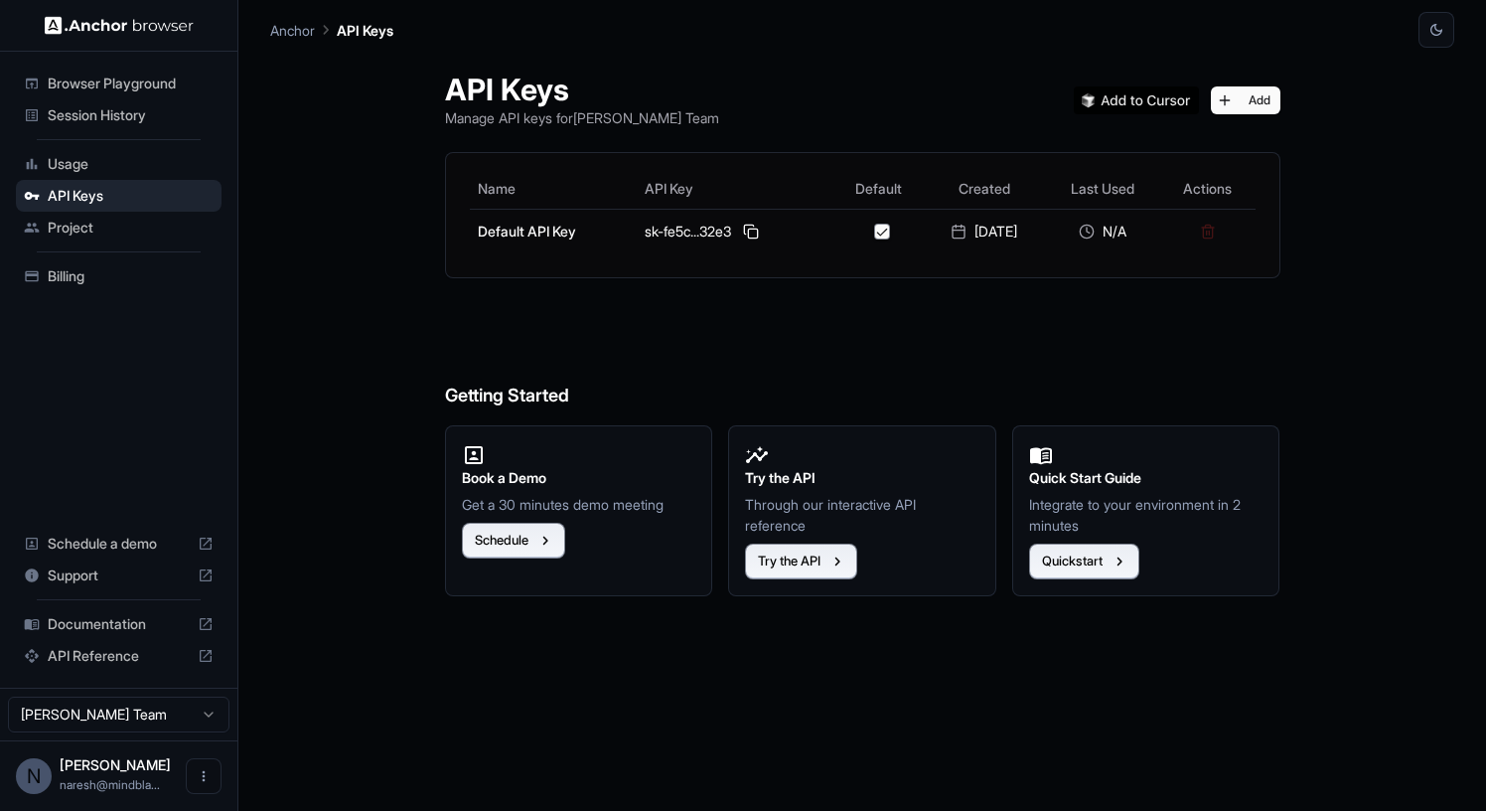
click at [104, 229] on span "Project" at bounding box center [131, 228] width 166 height 20
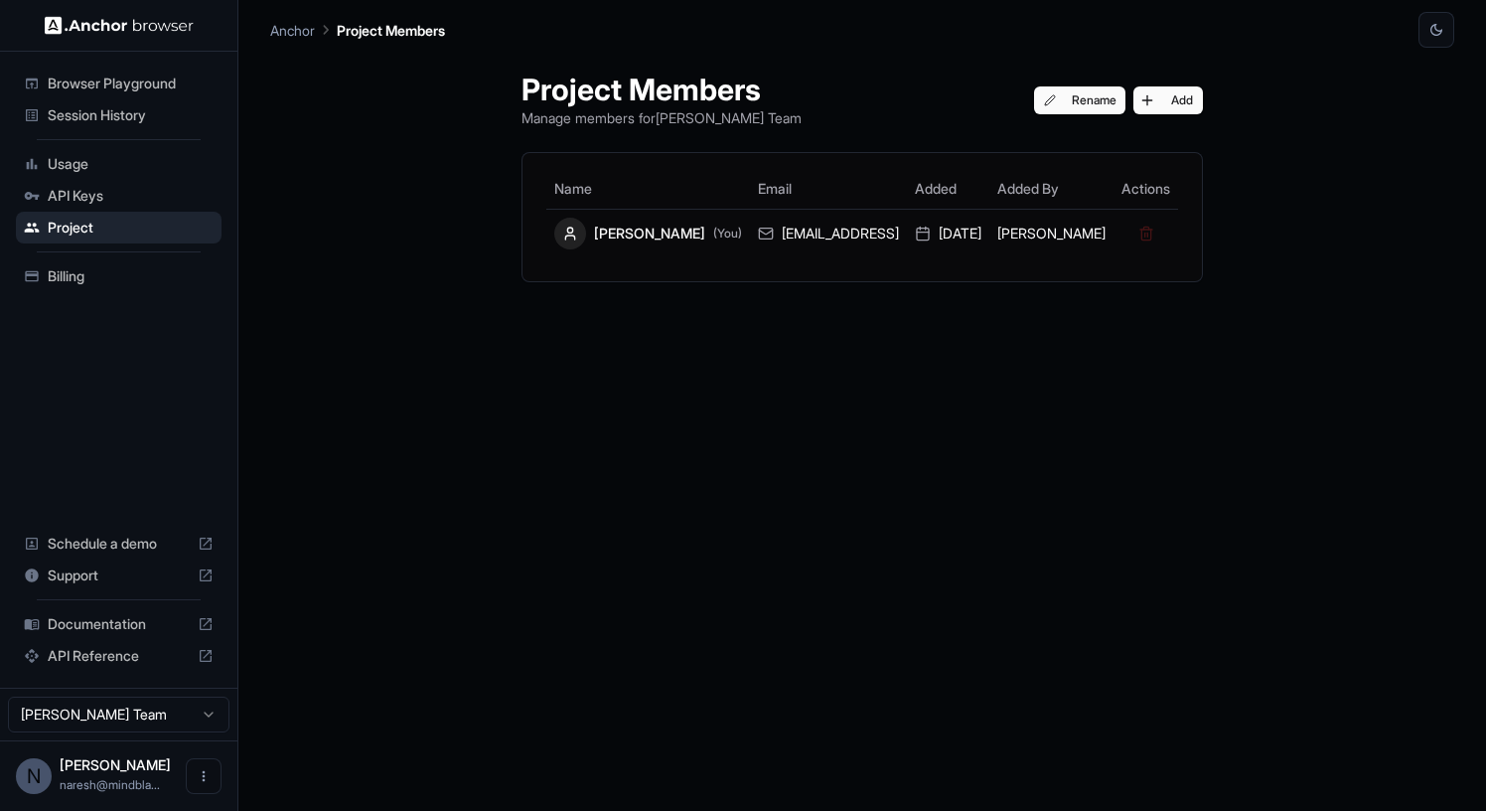
click at [100, 277] on span "Billing" at bounding box center [131, 276] width 166 height 20
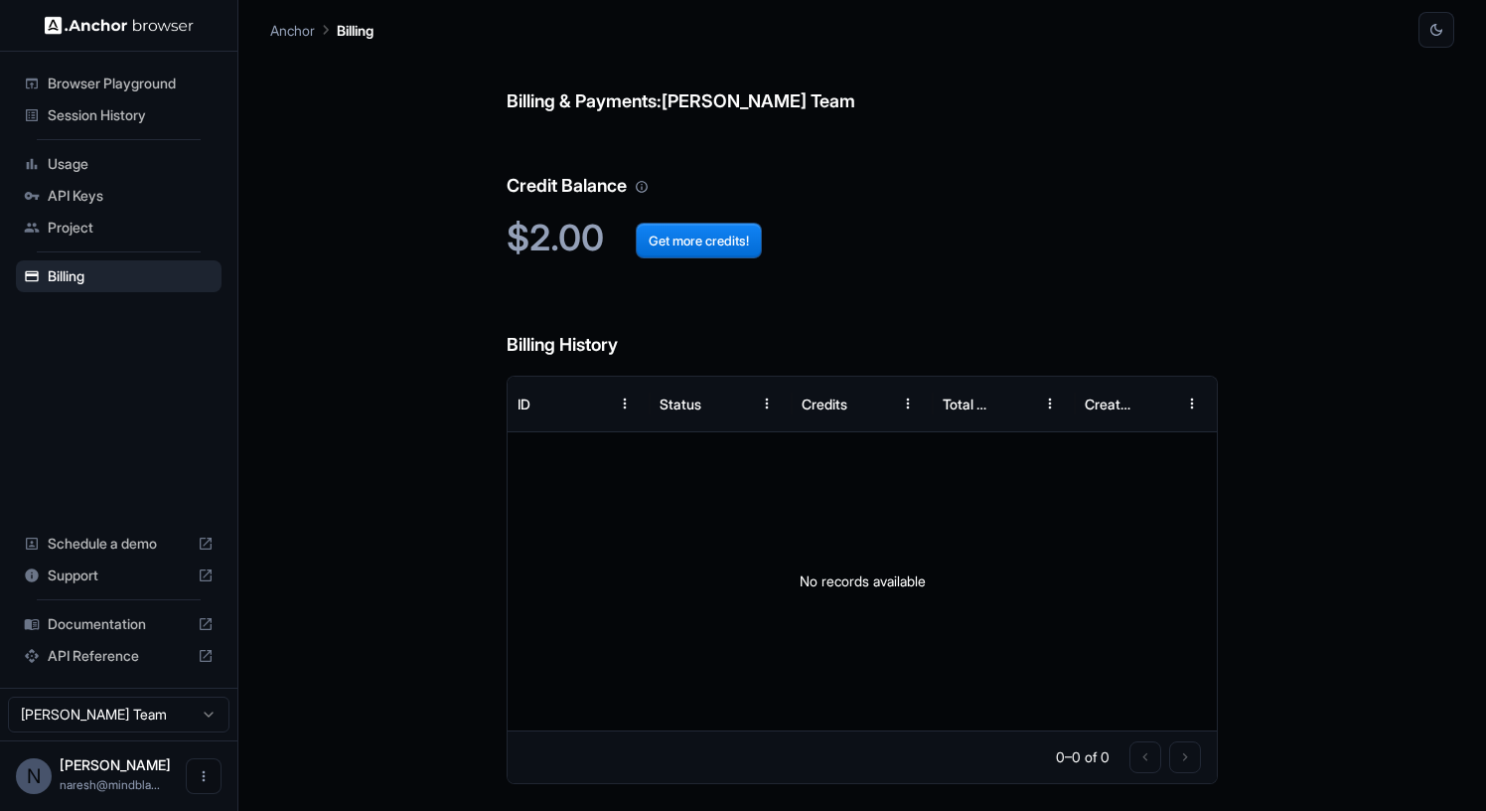
click at [158, 727] on html "Browser Playground Session History Usage API Keys Project Billing Schedule a de…" at bounding box center [743, 405] width 1486 height 811
click at [142, 87] on html "Browser Playground Session History Usage API Keys Project Billing Schedule a de…" at bounding box center [743, 405] width 1486 height 811
click at [142, 87] on span "Browser Playground" at bounding box center [131, 84] width 166 height 20
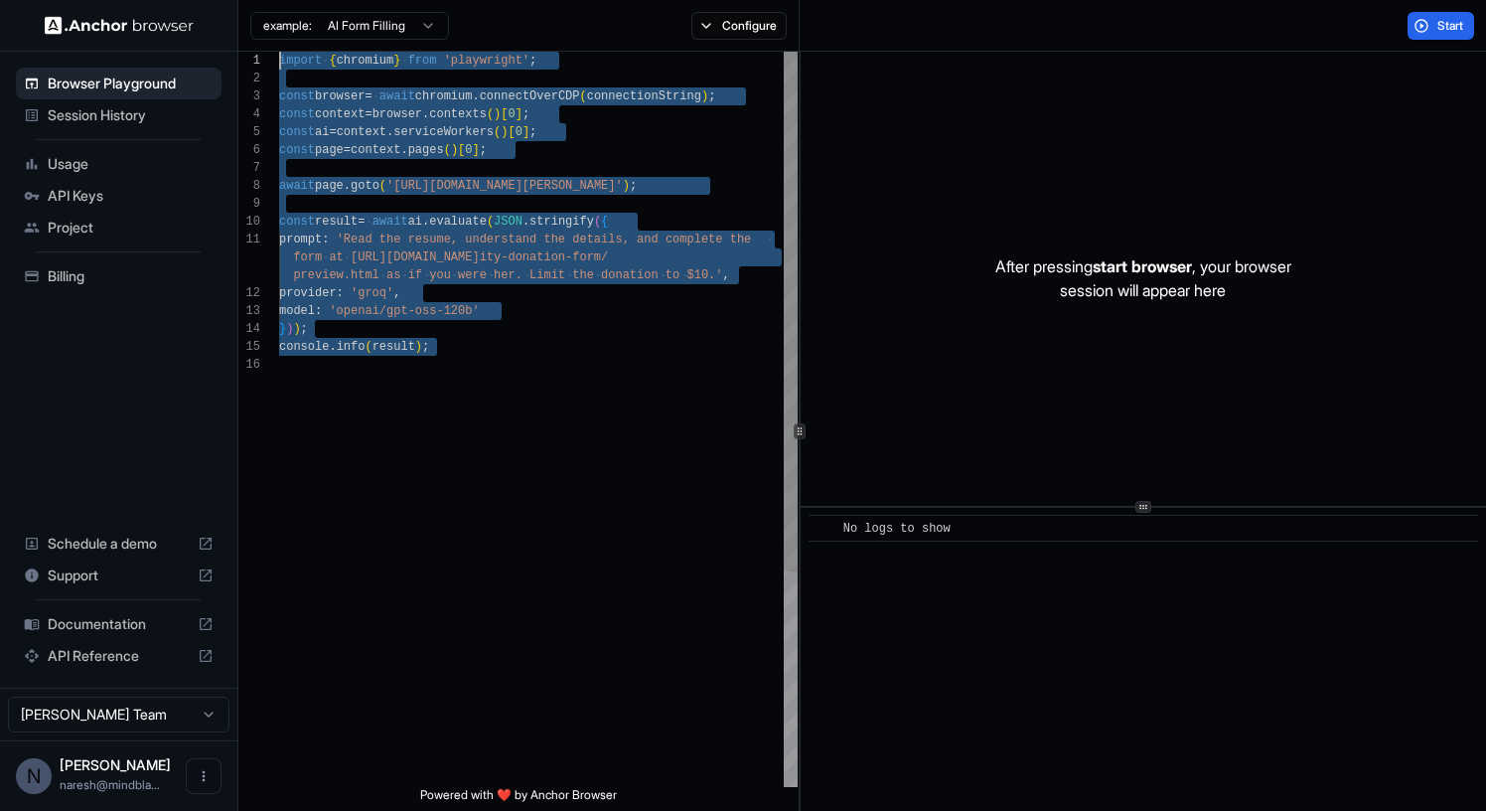
drag, startPoint x: 475, startPoint y: 368, endPoint x: 192, endPoint y: -50, distance: 504.3
click at [279, 52] on div "import { chromium } from 'playwright' ; const browser = await chromium . connec…" at bounding box center [538, 571] width 519 height 1039
type textarea "**********"
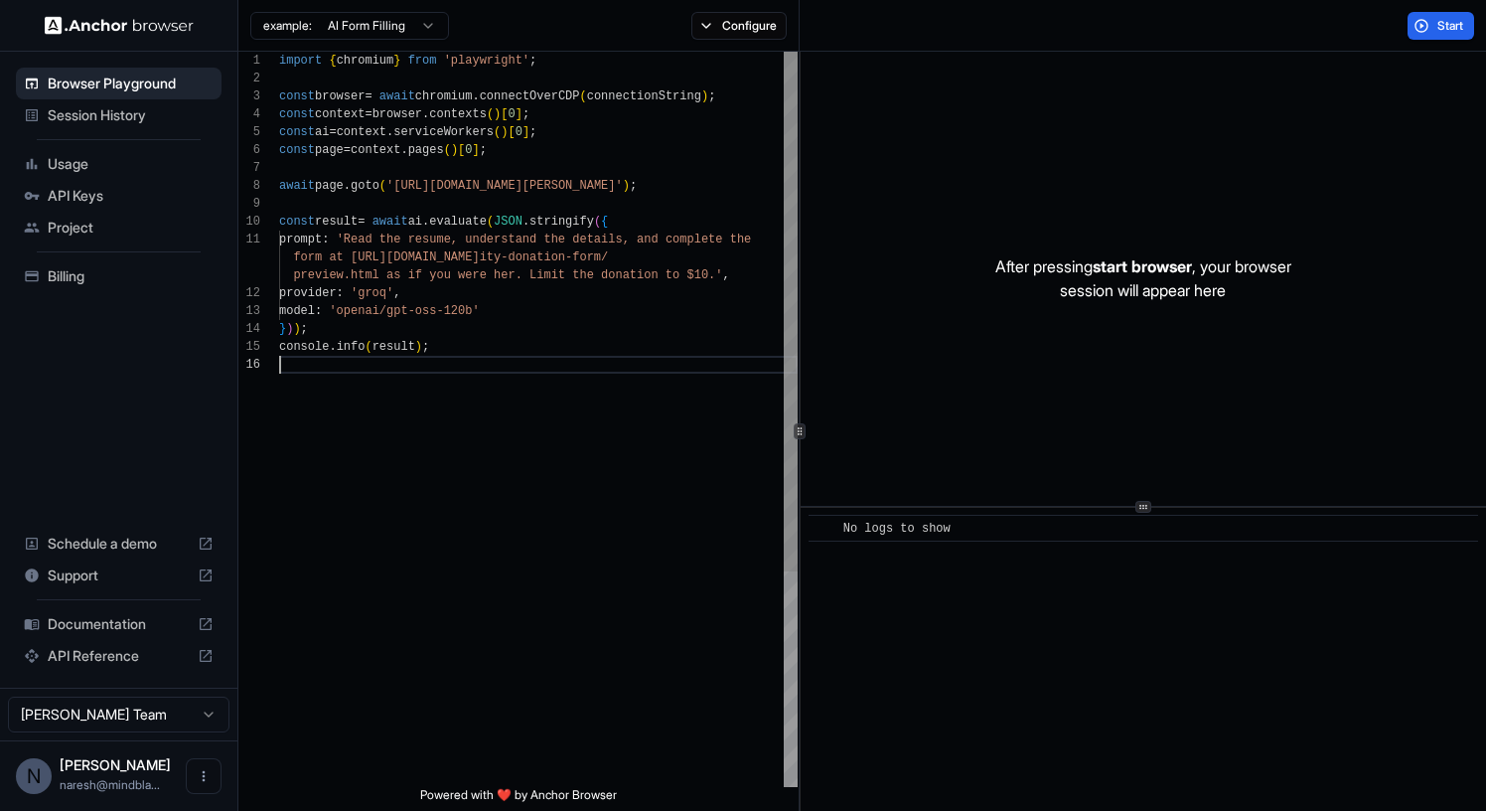
click at [283, 585] on div "import { chromium } from 'playwright' ; const browser = await chromium . connec…" at bounding box center [538, 571] width 519 height 1039
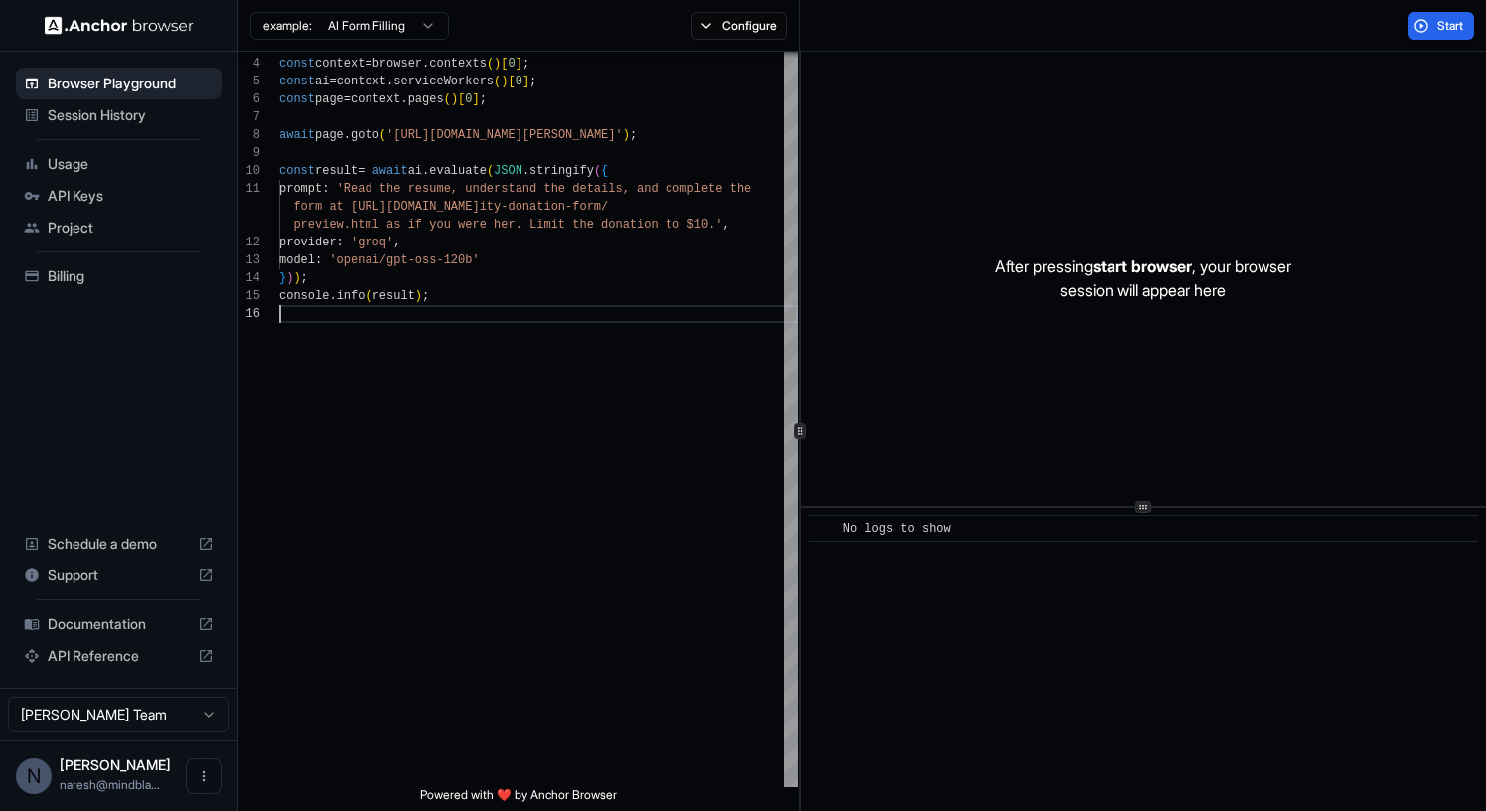
click at [196, 617] on div "Documentation" at bounding box center [119, 624] width 206 height 32
